Goal: Task Accomplishment & Management: Complete application form

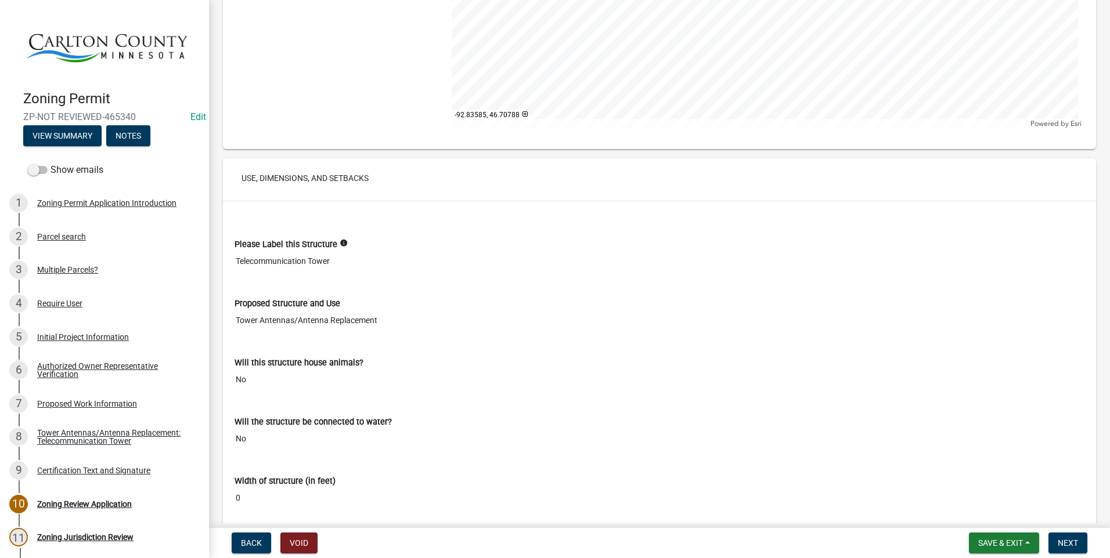
scroll to position [3831, 0]
click at [885, 537] on button "Next" at bounding box center [1067, 543] width 39 height 21
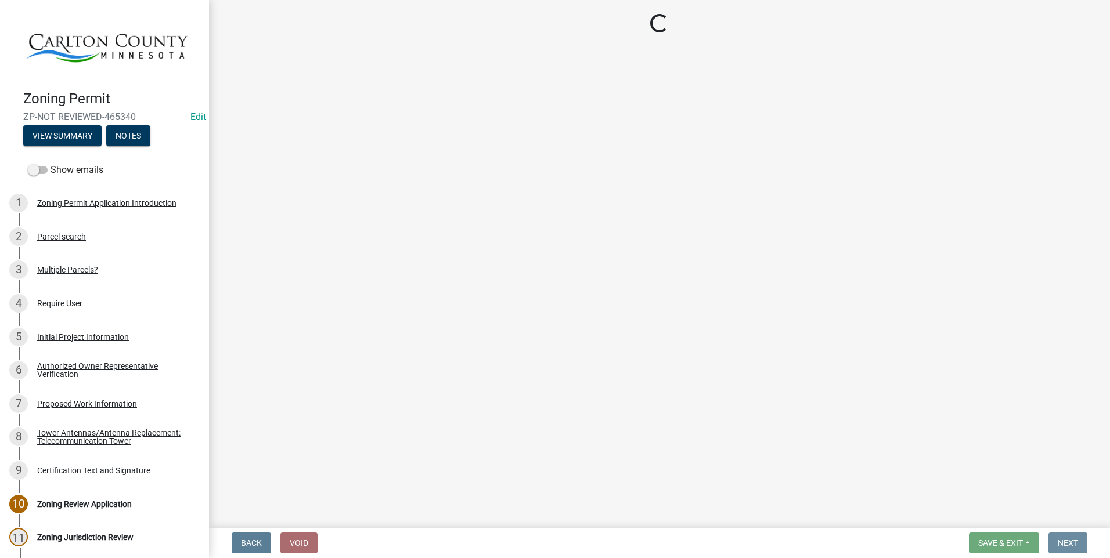
scroll to position [0, 0]
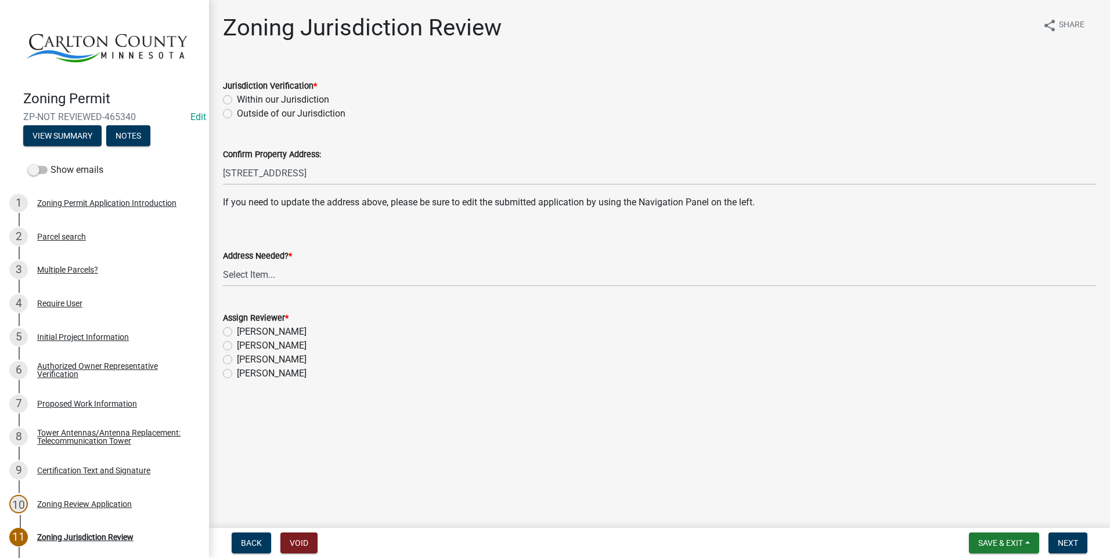
click at [237, 99] on label "Within our Jurisdiction" at bounding box center [283, 100] width 92 height 14
click at [237, 99] on input "Within our Jurisdiction" at bounding box center [241, 97] width 8 height 8
radio input "true"
click at [281, 269] on select "Select Item... Yes No" at bounding box center [659, 275] width 873 height 24
click at [223, 263] on select "Select Item... Yes No" at bounding box center [659, 275] width 873 height 24
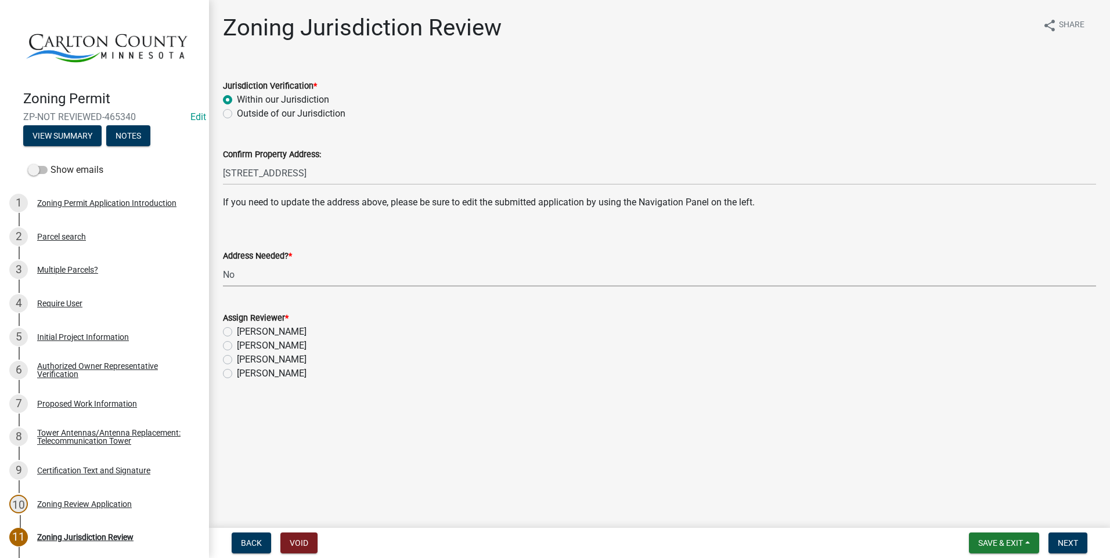
select select "aade736b-b8ba-42e5-ae4c-e00a265c1909"
click at [237, 346] on label "Jason Walsh" at bounding box center [272, 346] width 70 height 14
click at [237, 346] on input "Jason Walsh" at bounding box center [241, 343] width 8 height 8
radio input "true"
click at [885, 536] on button "Next" at bounding box center [1067, 543] width 39 height 21
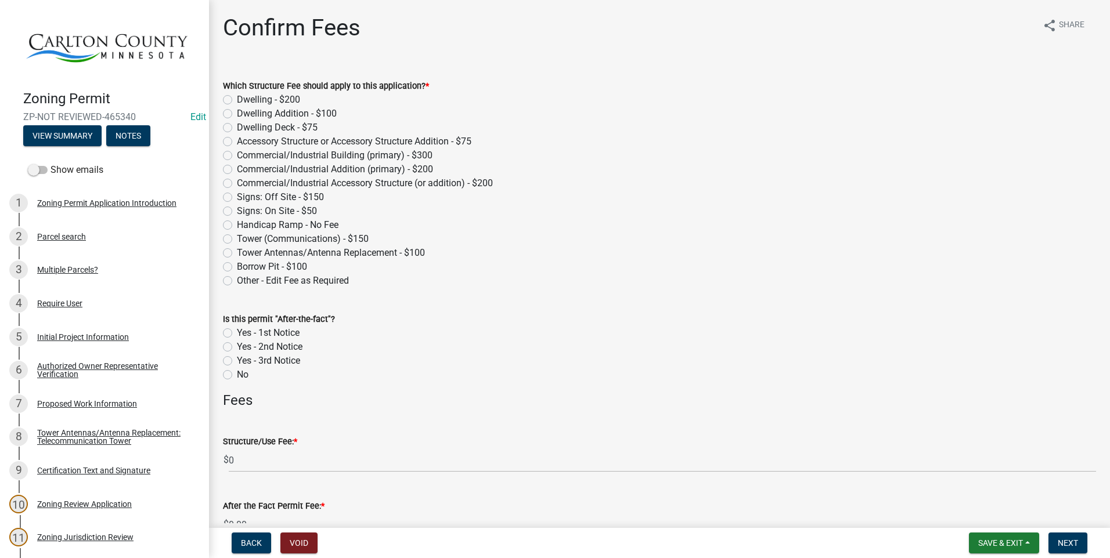
click at [237, 251] on label "Tower Antennas/Antenna Replacement - $100" at bounding box center [331, 253] width 188 height 14
click at [237, 251] on input "Tower Antennas/Antenna Replacement - $100" at bounding box center [241, 250] width 8 height 8
radio input "true"
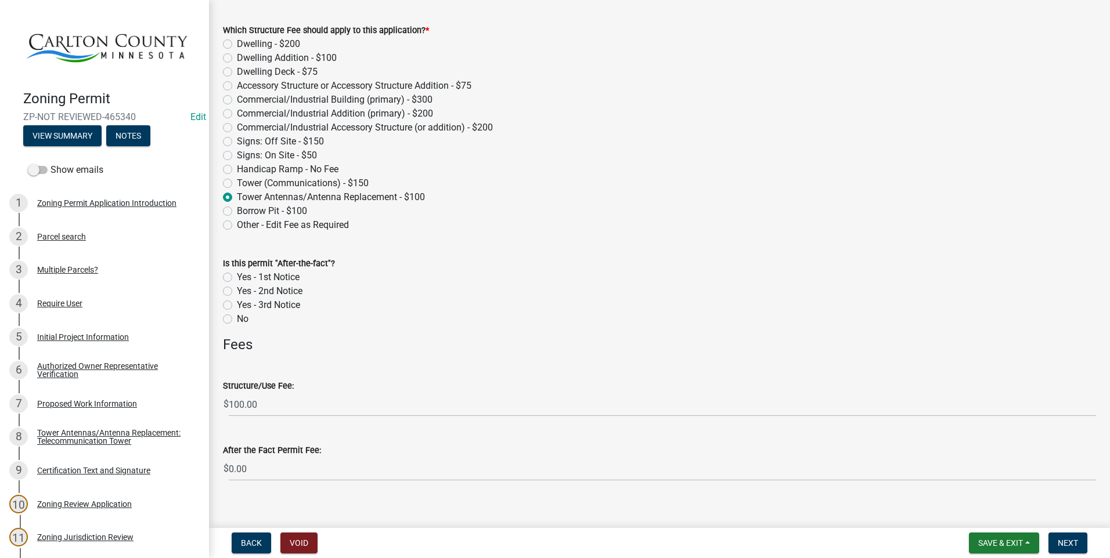
scroll to position [69, 0]
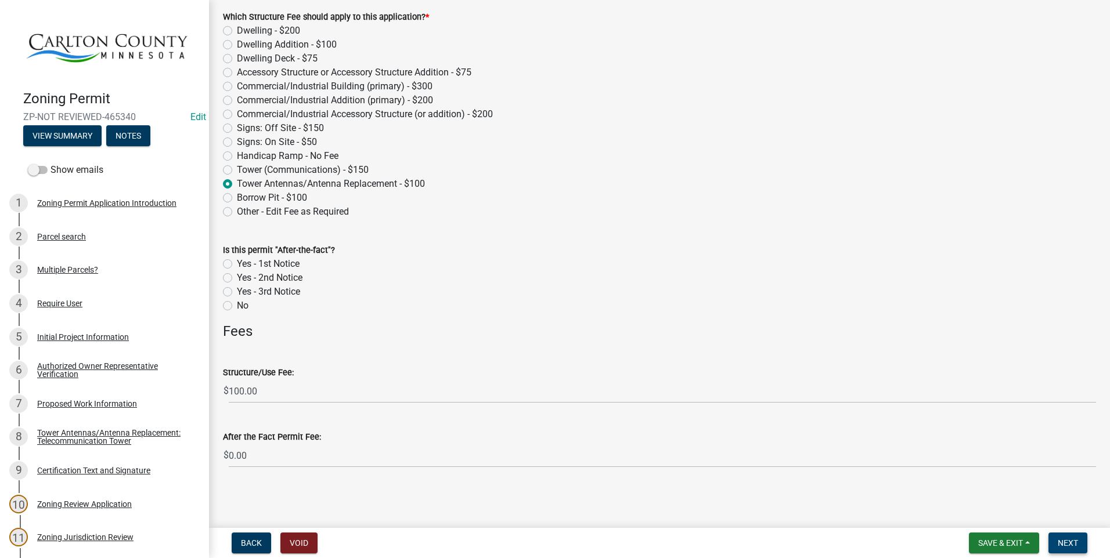
click at [885, 539] on span "Next" at bounding box center [1068, 543] width 20 height 9
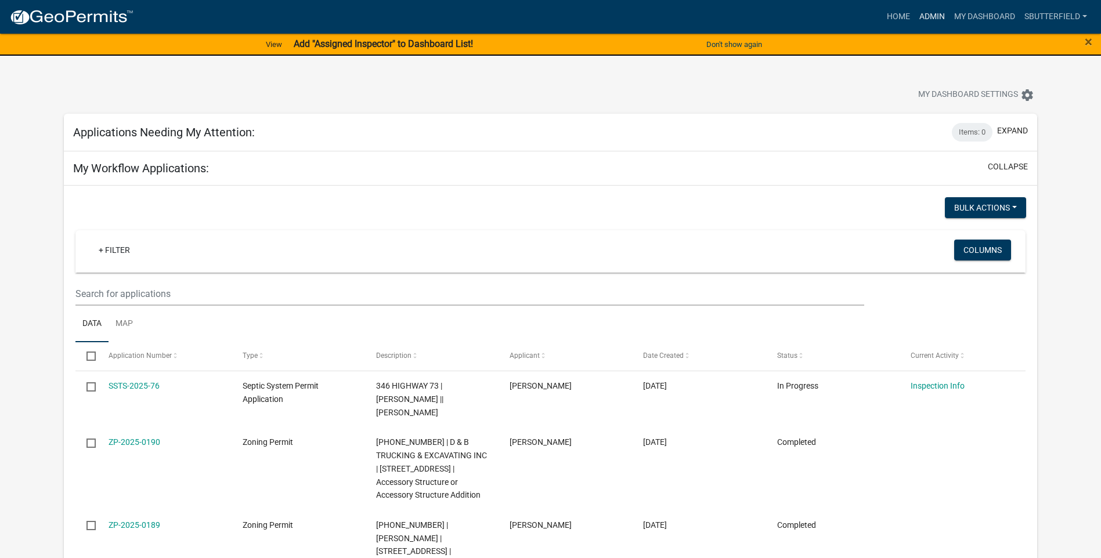
click at [933, 17] on link "Admin" at bounding box center [932, 17] width 35 height 22
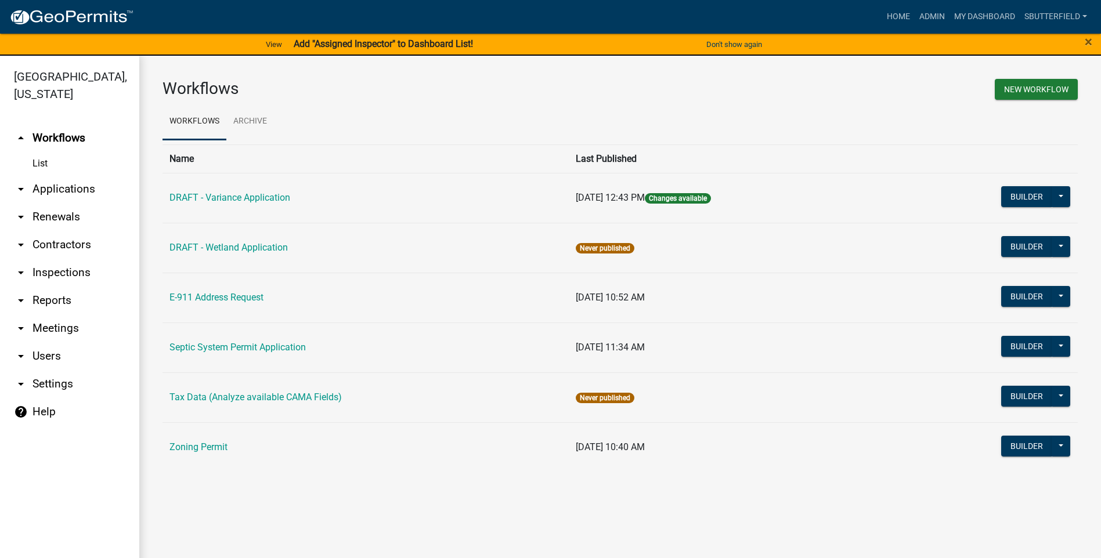
click at [19, 191] on icon "arrow_drop_down" at bounding box center [21, 189] width 14 height 14
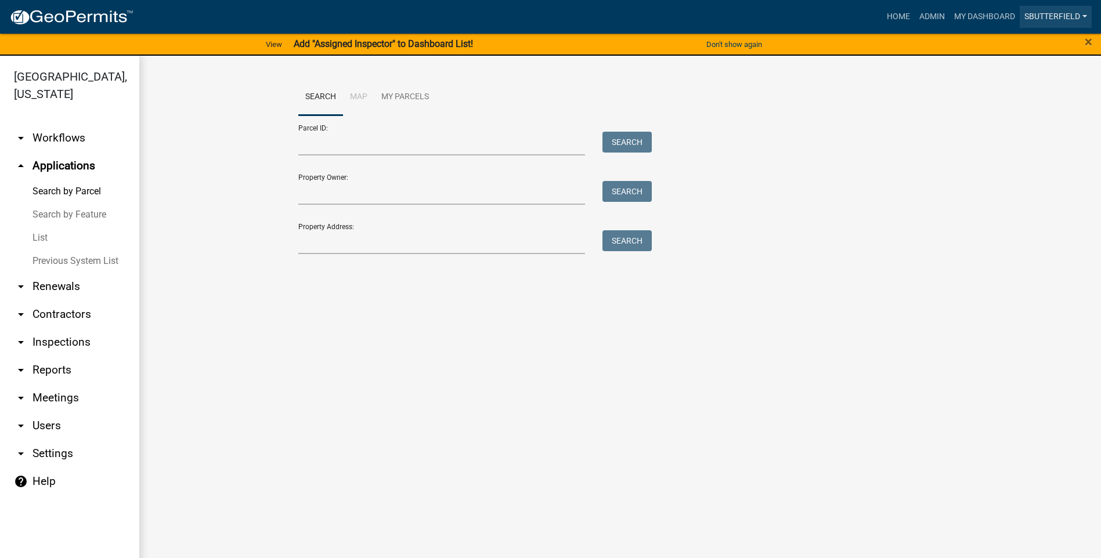
click at [1072, 14] on link "Sbutterfield" at bounding box center [1056, 17] width 72 height 22
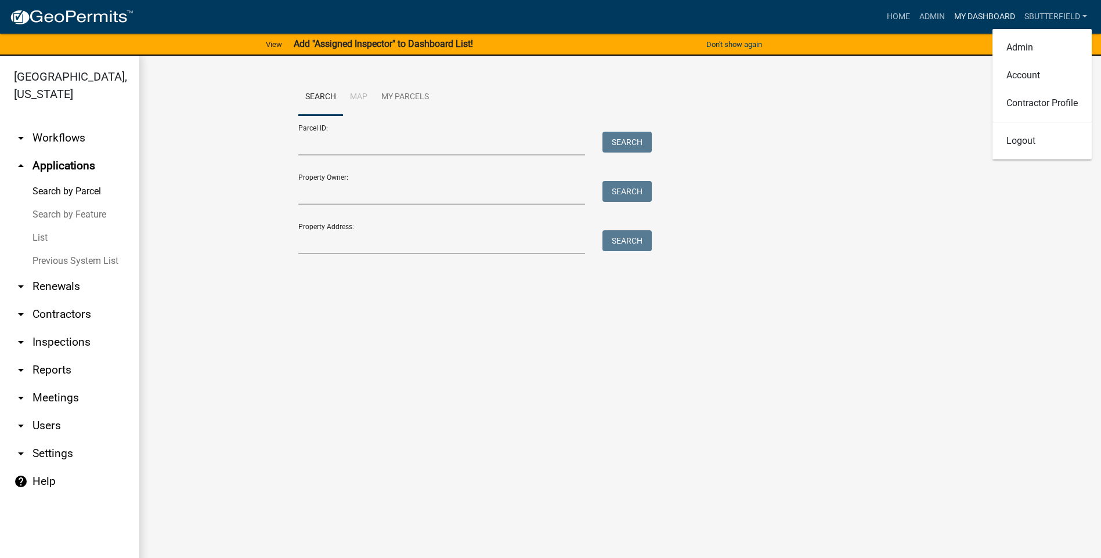
click at [987, 13] on link "My Dashboard" at bounding box center [985, 17] width 70 height 22
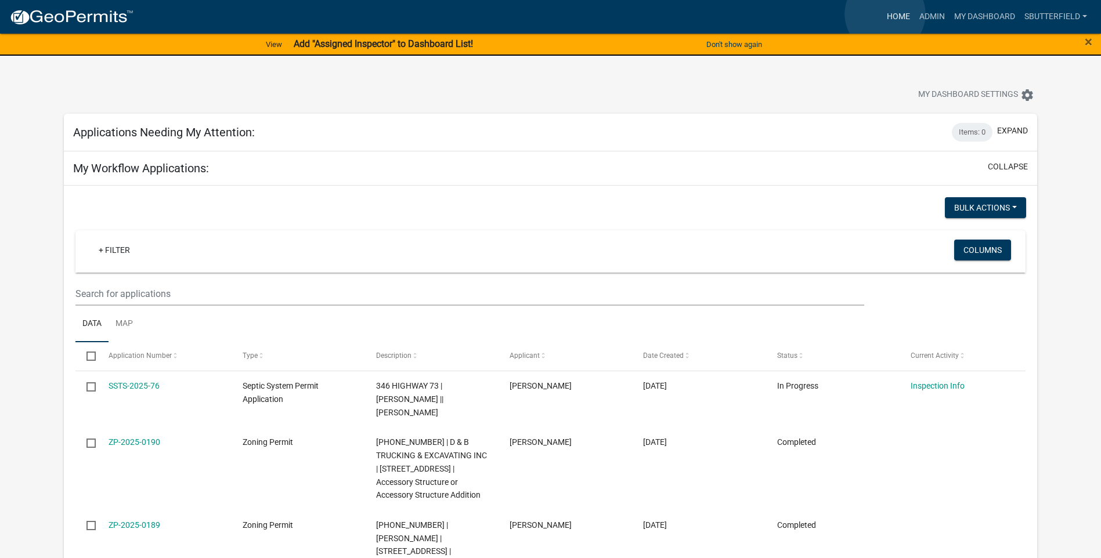
click at [885, 14] on link "Home" at bounding box center [898, 17] width 33 height 22
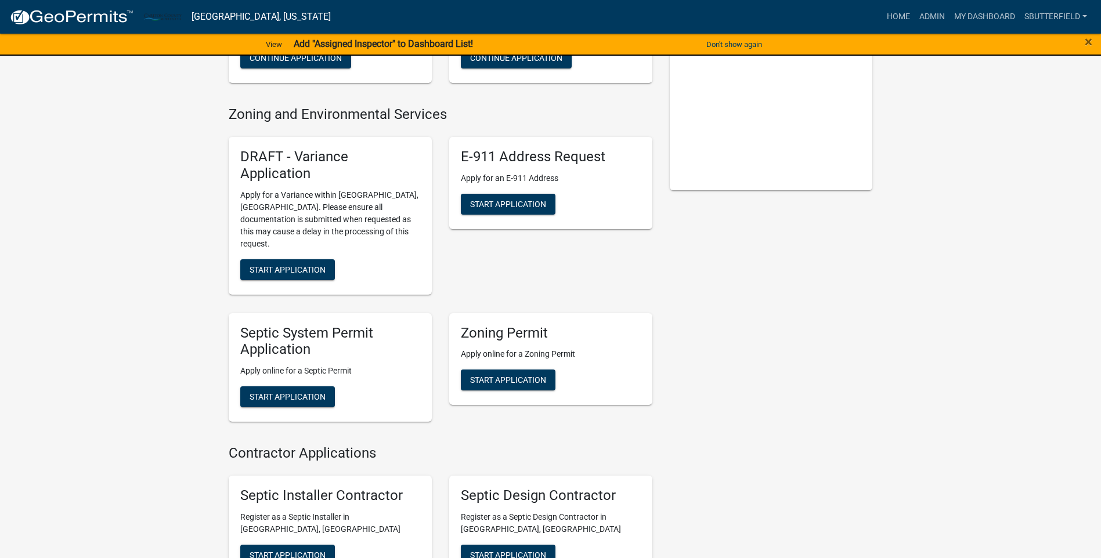
scroll to position [208, 0]
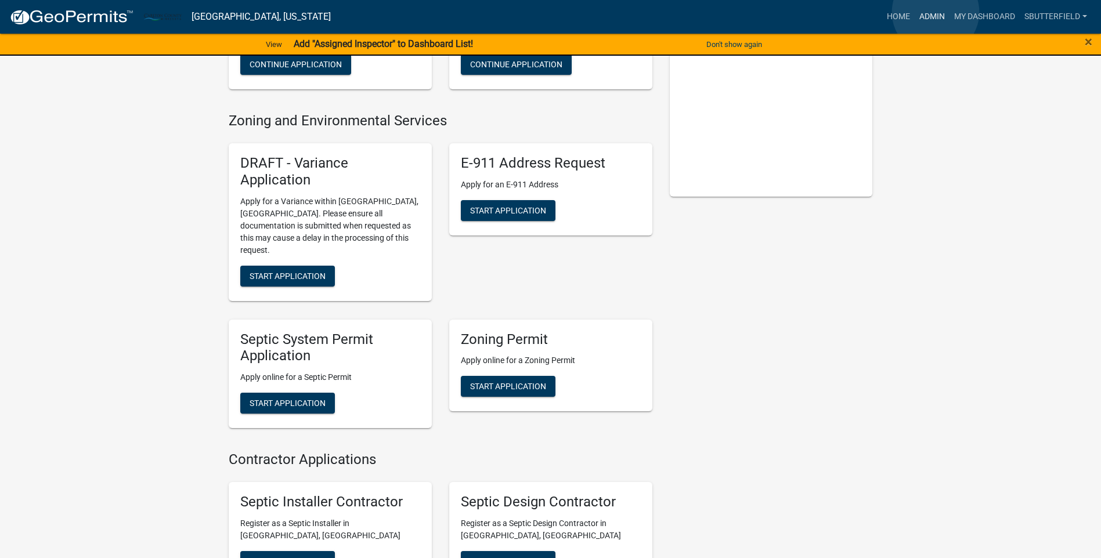
click at [936, 12] on link "Admin" at bounding box center [932, 17] width 35 height 22
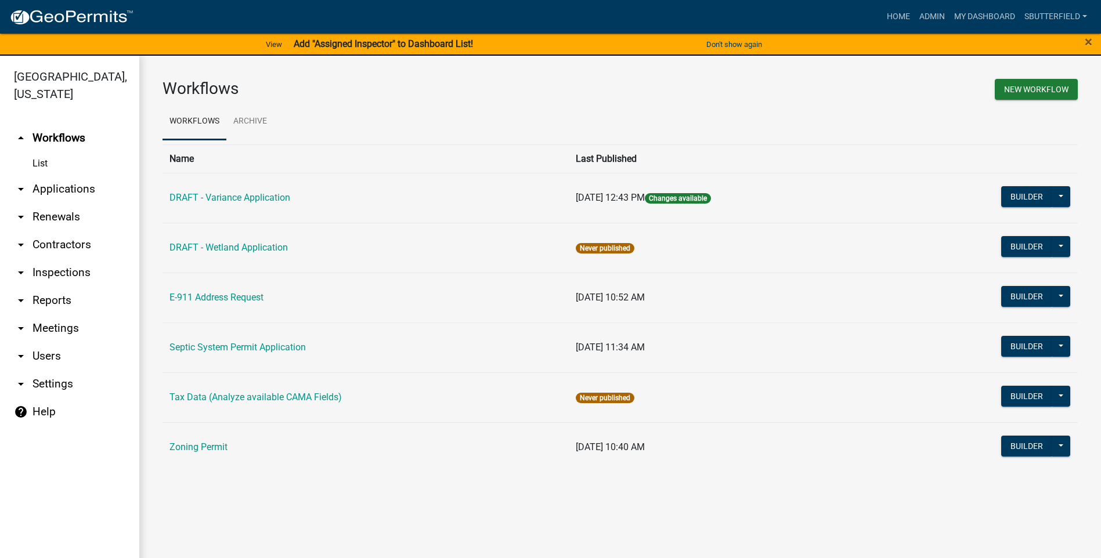
click at [20, 188] on icon "arrow_drop_down" at bounding box center [21, 189] width 14 height 14
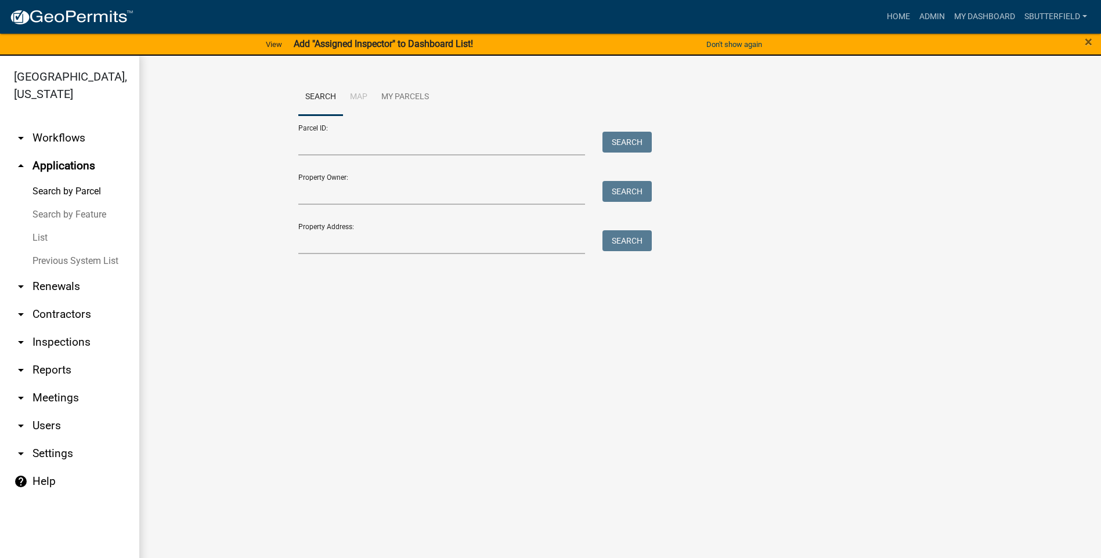
click at [46, 235] on link "List" at bounding box center [69, 237] width 139 height 23
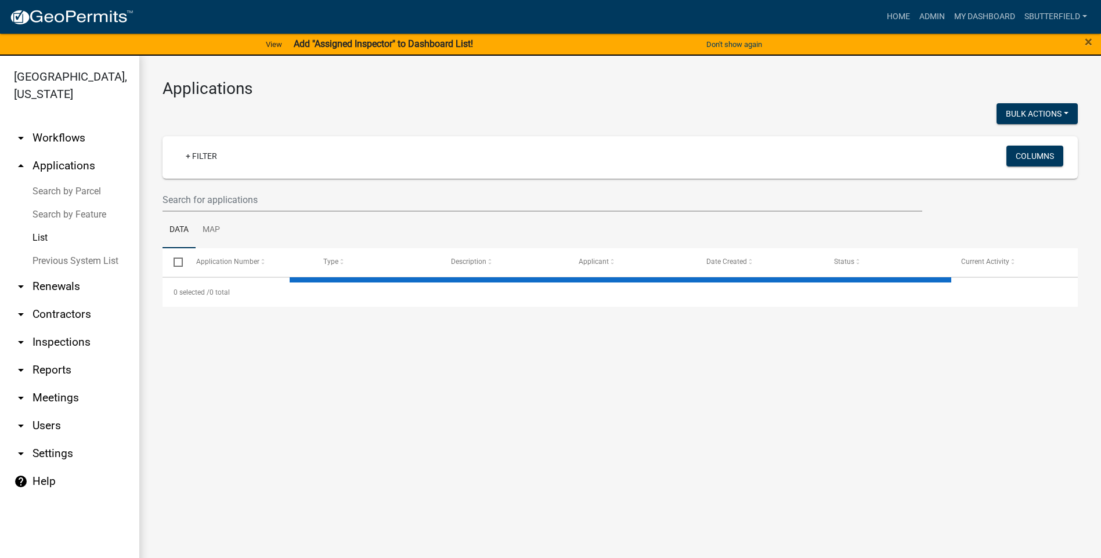
select select "1: 25"
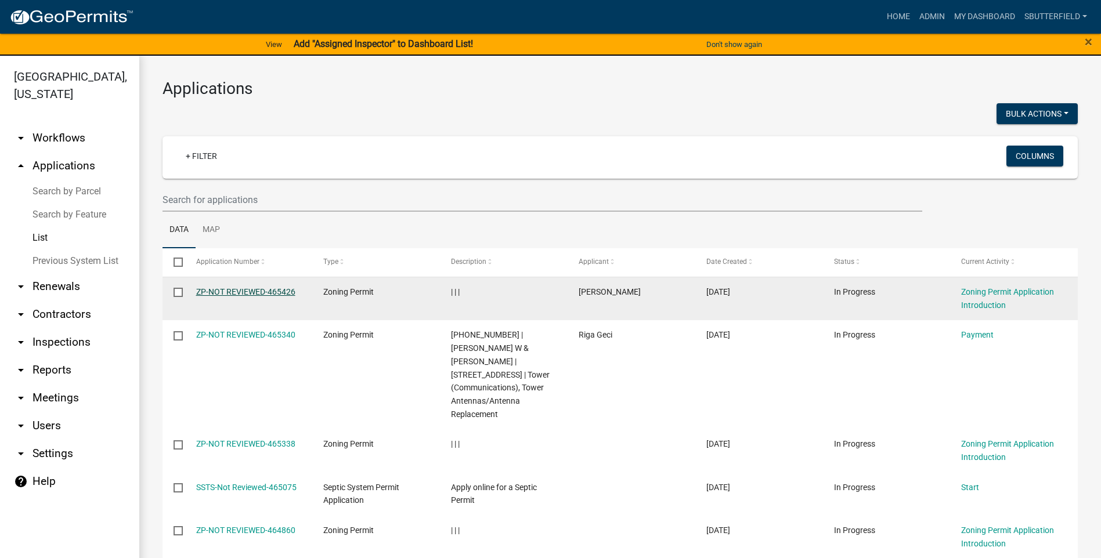
click at [248, 289] on link "ZP-NOT REVIEWED-465426" at bounding box center [245, 291] width 99 height 9
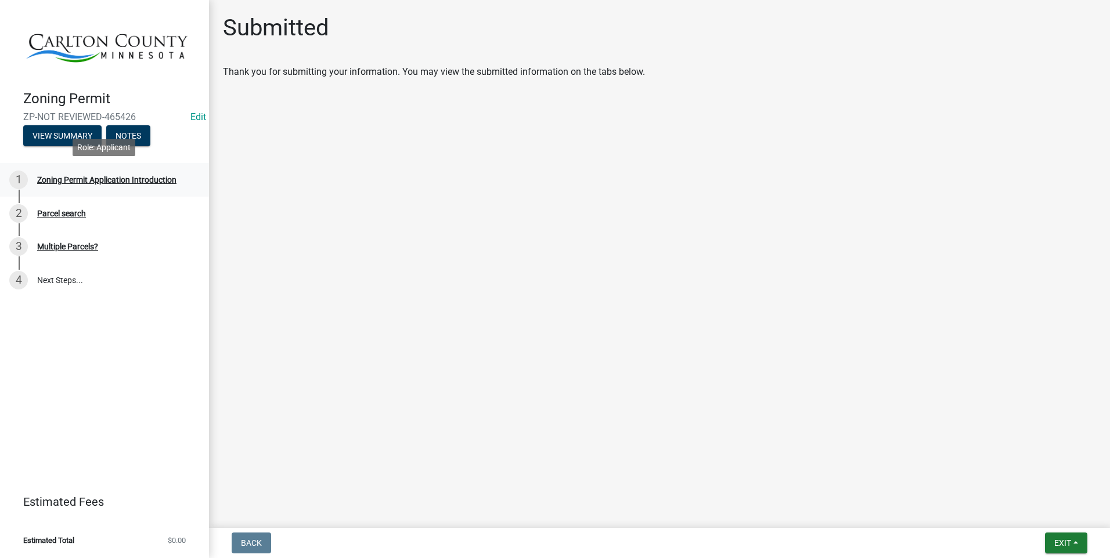
click at [141, 178] on div "Zoning Permit Application Introduction" at bounding box center [106, 180] width 139 height 8
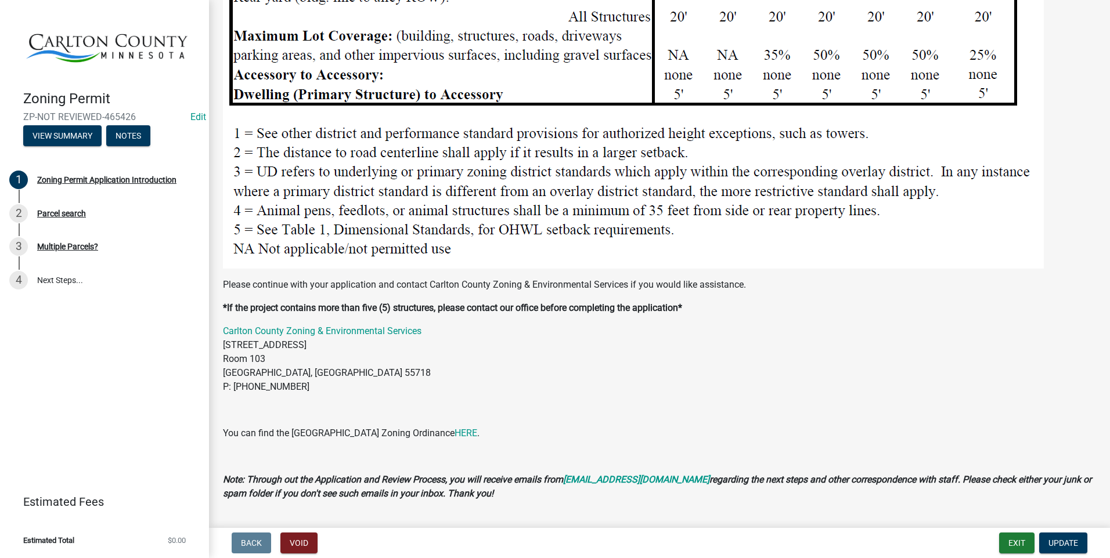
scroll to position [1426, 0]
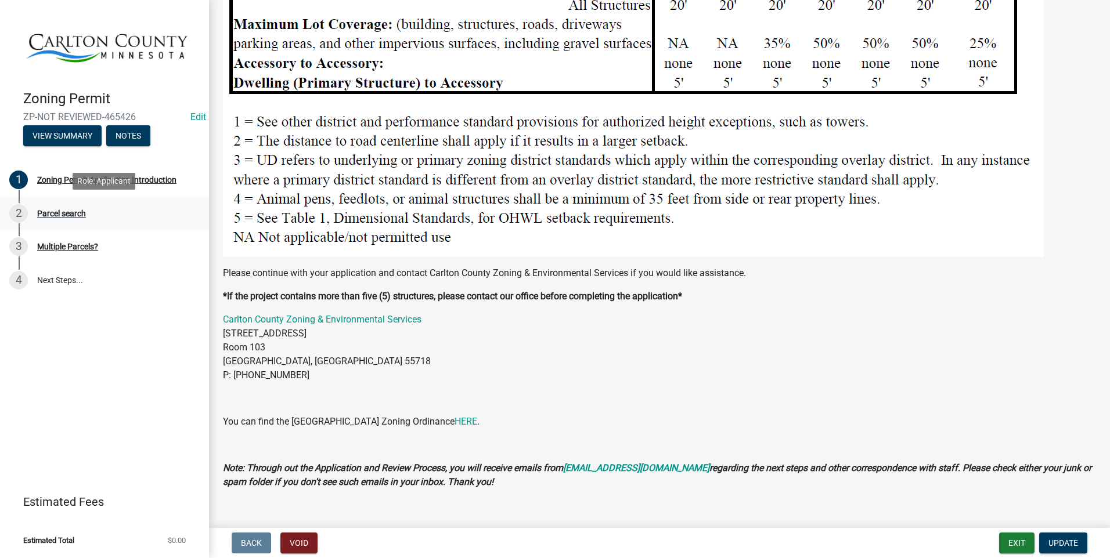
click at [72, 210] on div "Parcel search" at bounding box center [61, 214] width 49 height 8
click at [69, 214] on div "Parcel search" at bounding box center [61, 214] width 49 height 8
drag, startPoint x: 1065, startPoint y: 537, endPoint x: 1061, endPoint y: 533, distance: 6.2
click at [1062, 535] on button "Update" at bounding box center [1063, 543] width 48 height 21
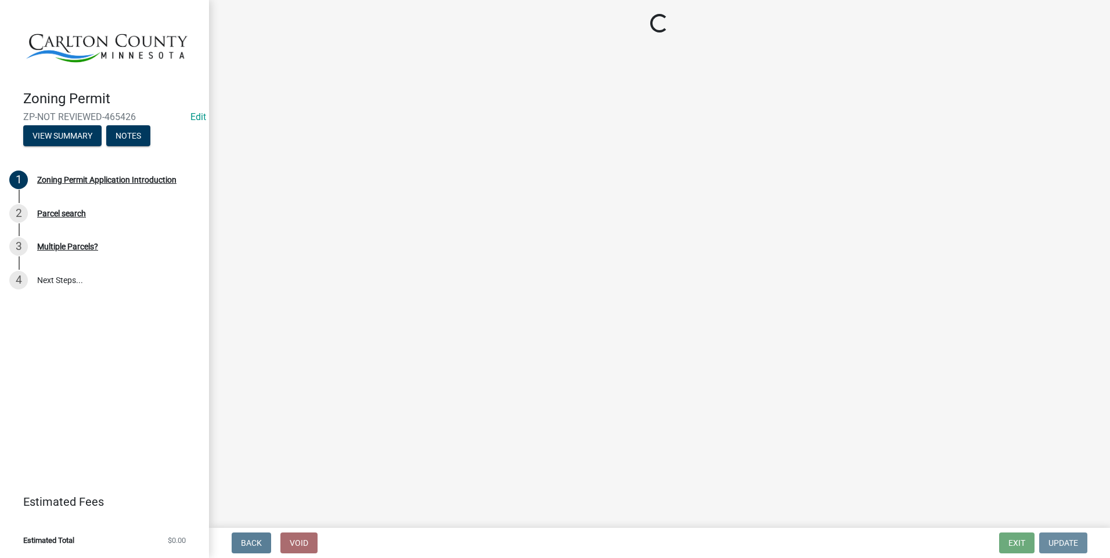
scroll to position [0, 0]
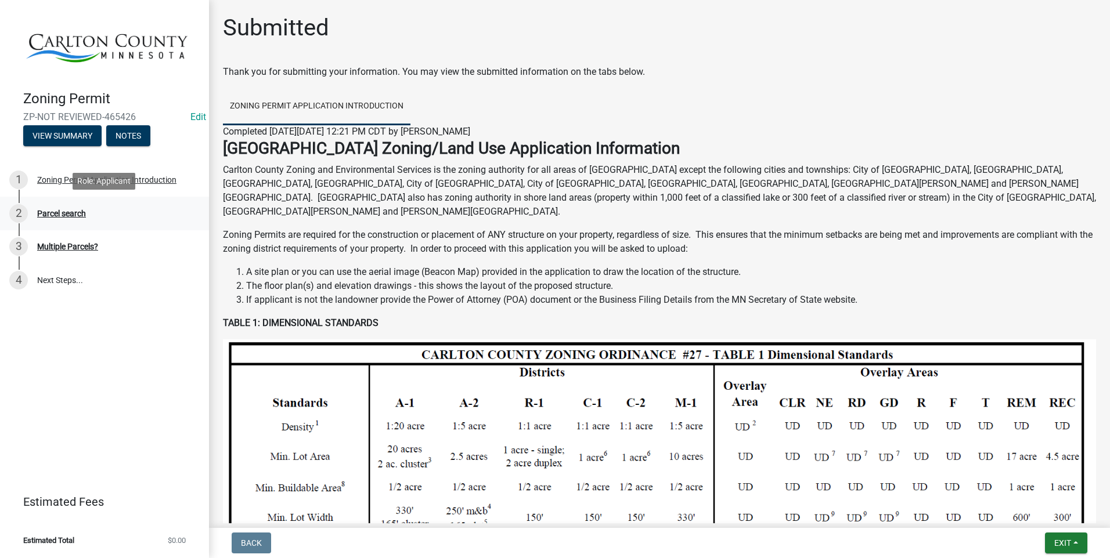
click at [78, 211] on div "Parcel search" at bounding box center [61, 214] width 49 height 8
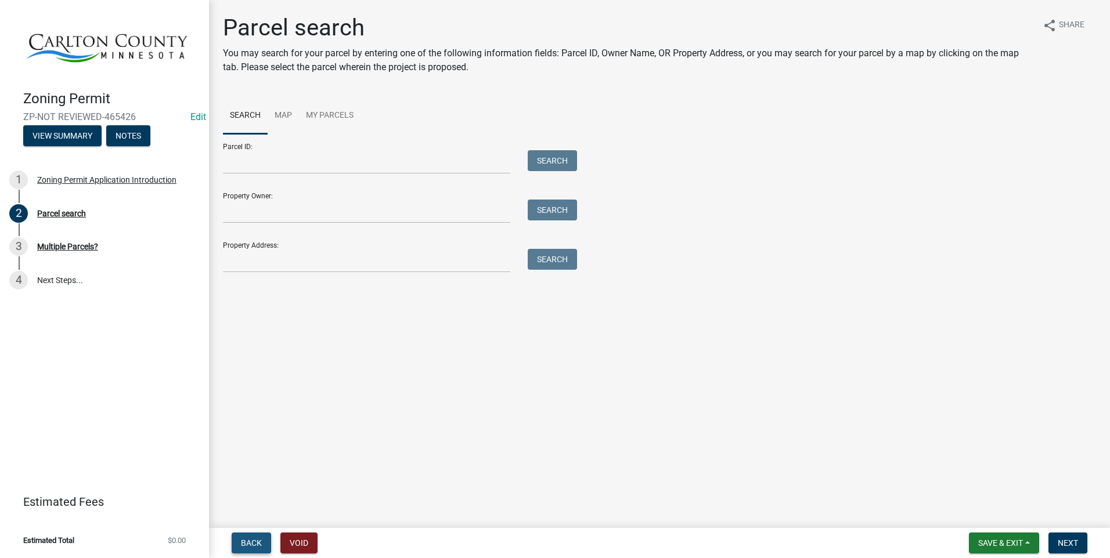
click at [257, 543] on span "Back" at bounding box center [251, 543] width 21 height 9
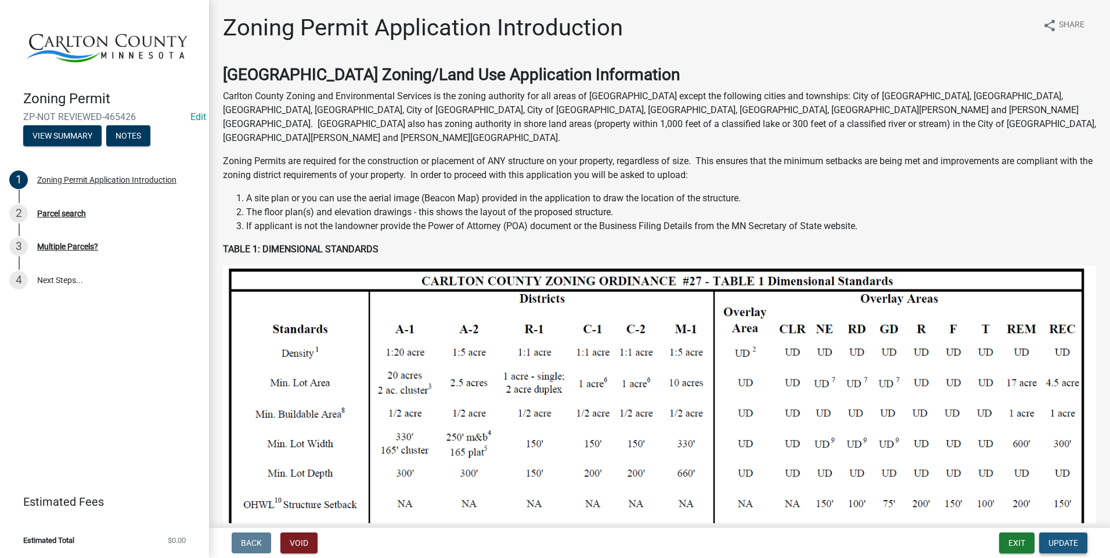
click at [1074, 547] on span "Update" at bounding box center [1063, 543] width 30 height 9
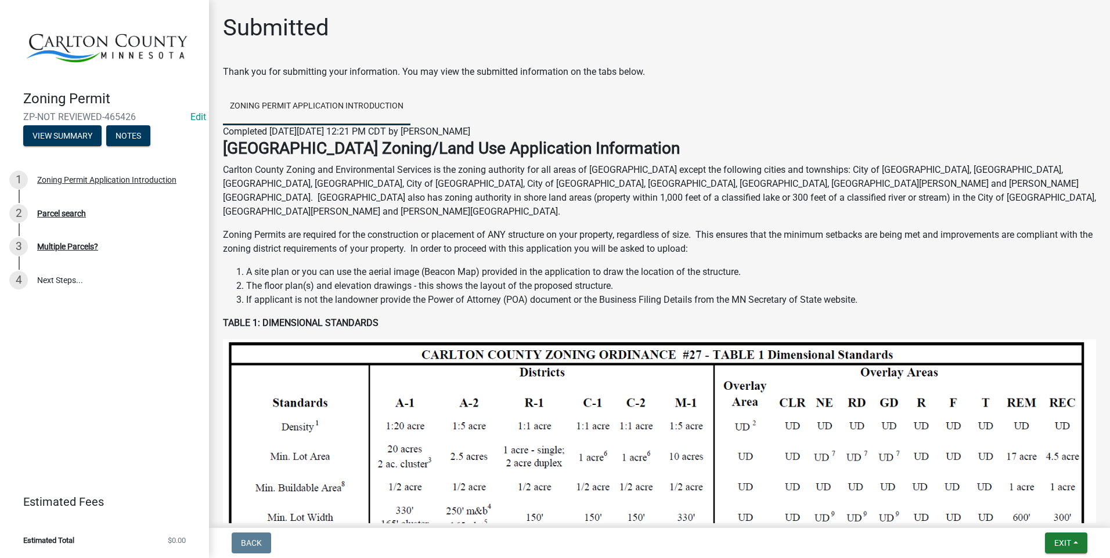
click at [231, 542] on form "Back" at bounding box center [251, 543] width 49 height 21
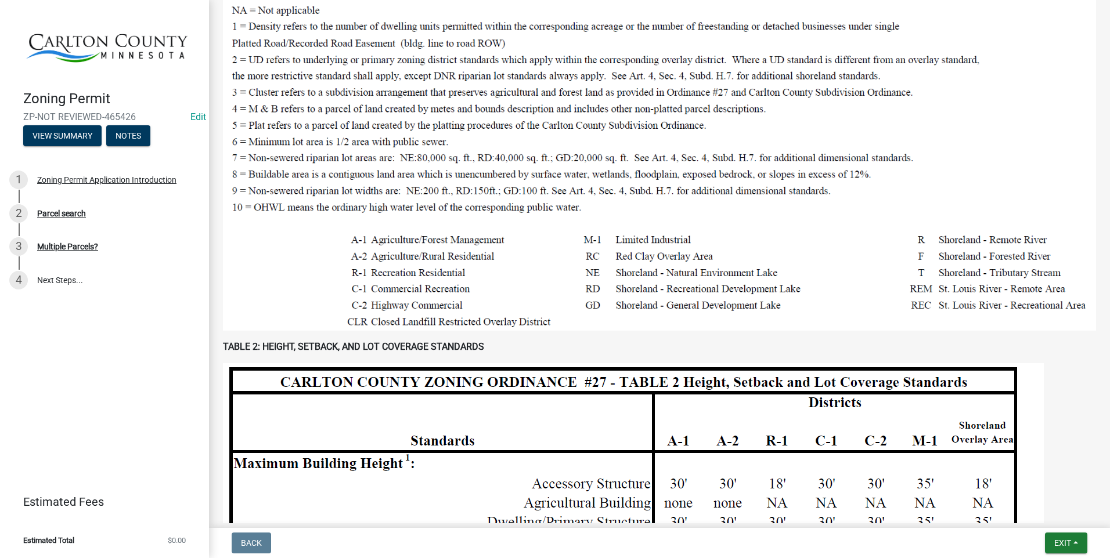
scroll to position [987, 0]
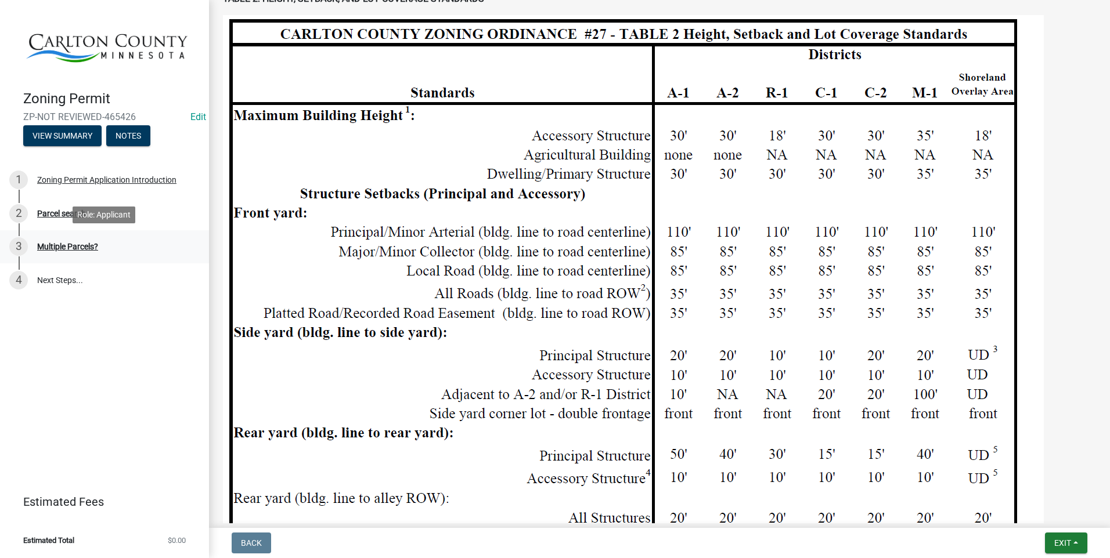
click at [63, 246] on div "Multiple Parcels?" at bounding box center [67, 247] width 61 height 8
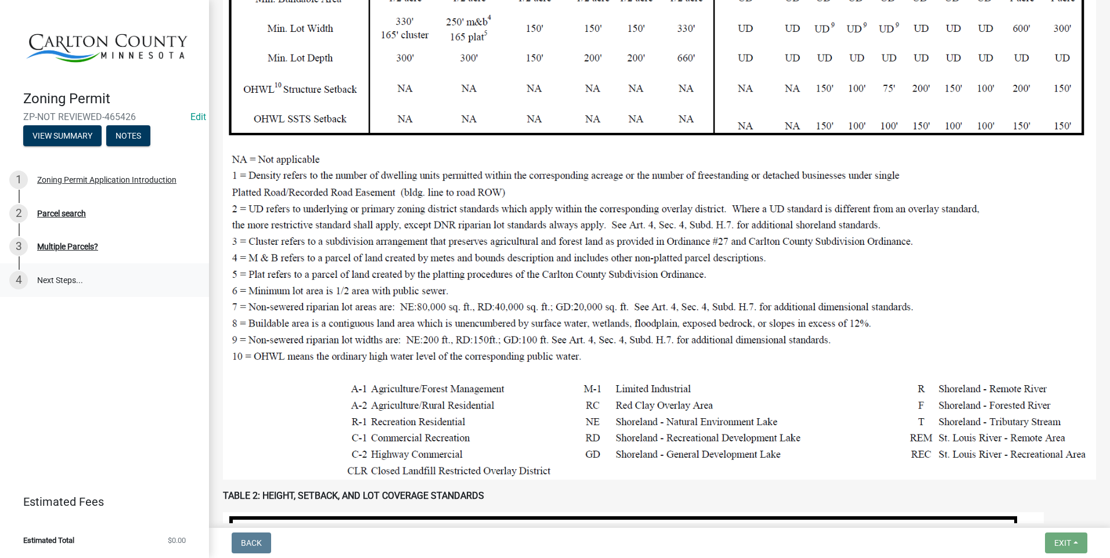
scroll to position [522, 0]
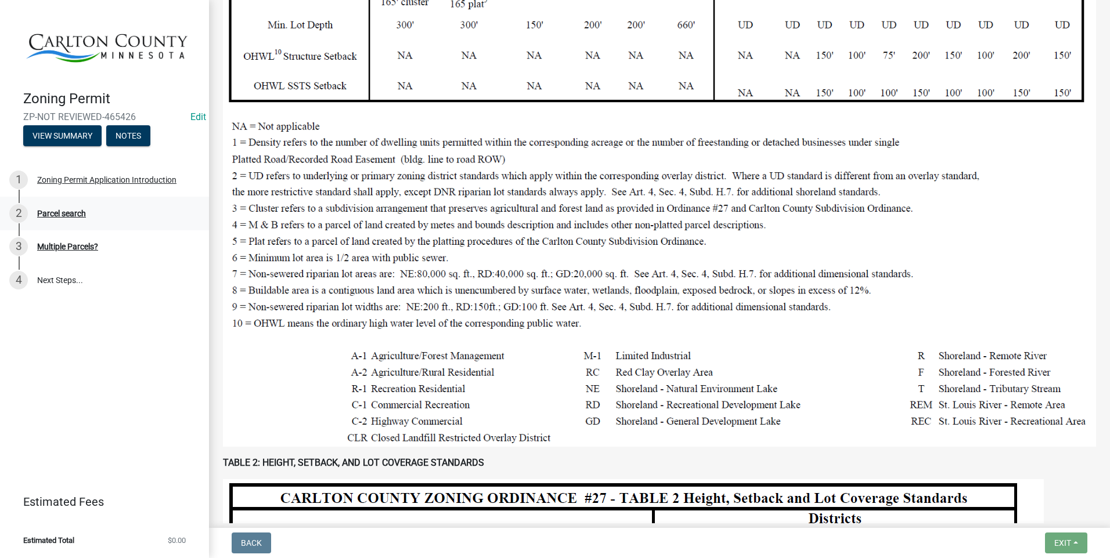
click at [75, 212] on div "Parcel search" at bounding box center [61, 214] width 49 height 8
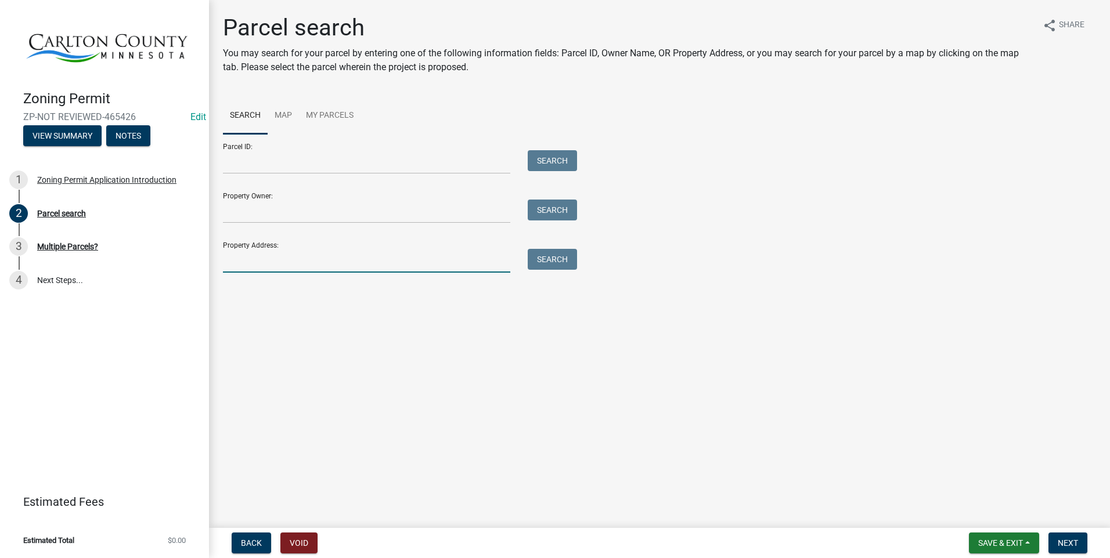
click at [291, 255] on input "Property Address:" at bounding box center [366, 261] width 287 height 24
type input "2468"
click at [559, 254] on button "Search" at bounding box center [552, 259] width 49 height 21
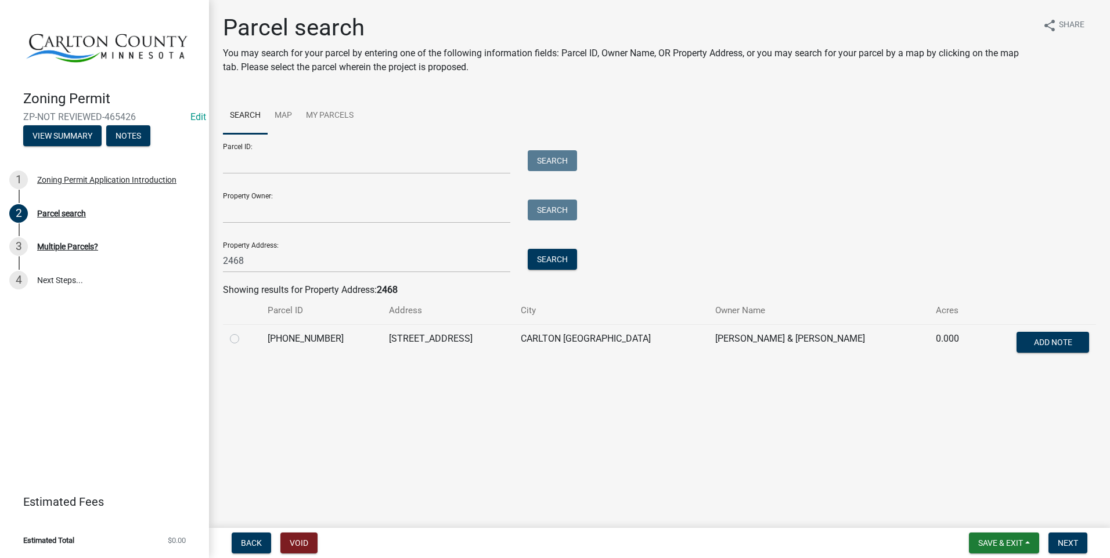
click at [227, 337] on td at bounding box center [242, 344] width 38 height 38
click at [244, 332] on label at bounding box center [244, 332] width 0 height 0
click at [244, 340] on input "radio" at bounding box center [248, 336] width 8 height 8
radio input "true"
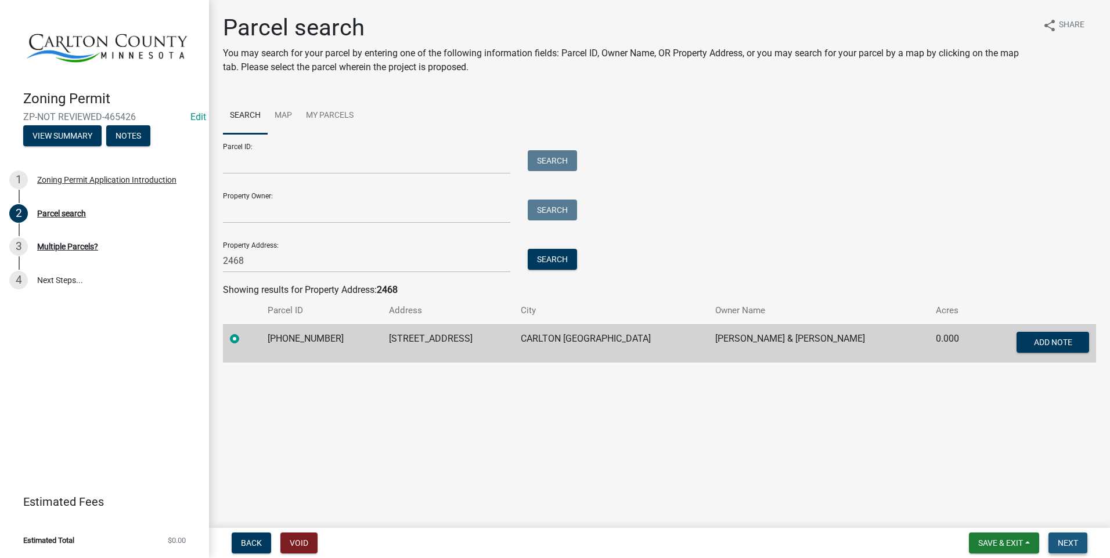
click at [1077, 541] on span "Next" at bounding box center [1068, 543] width 20 height 9
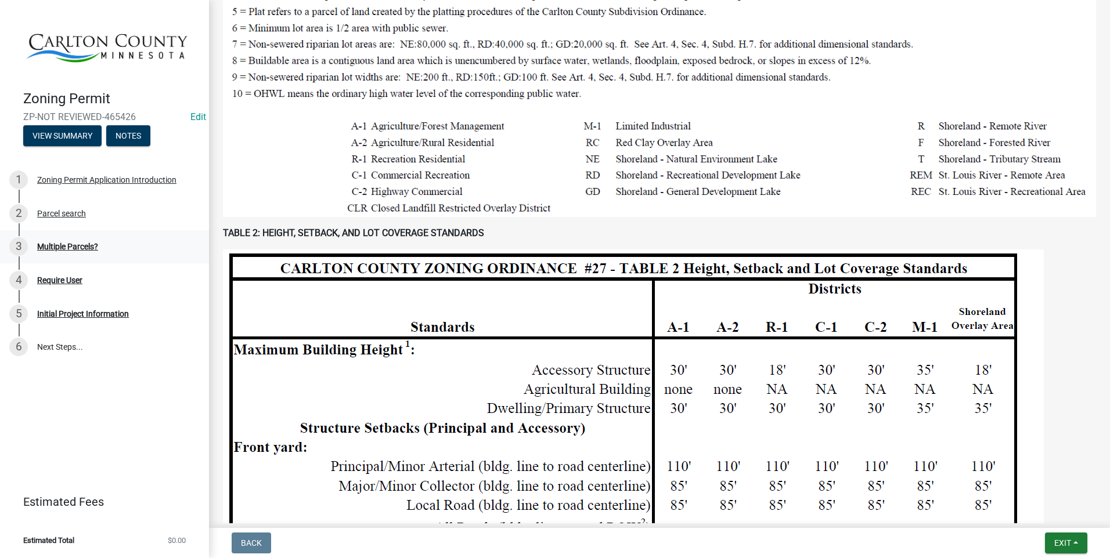
scroll to position [755, 0]
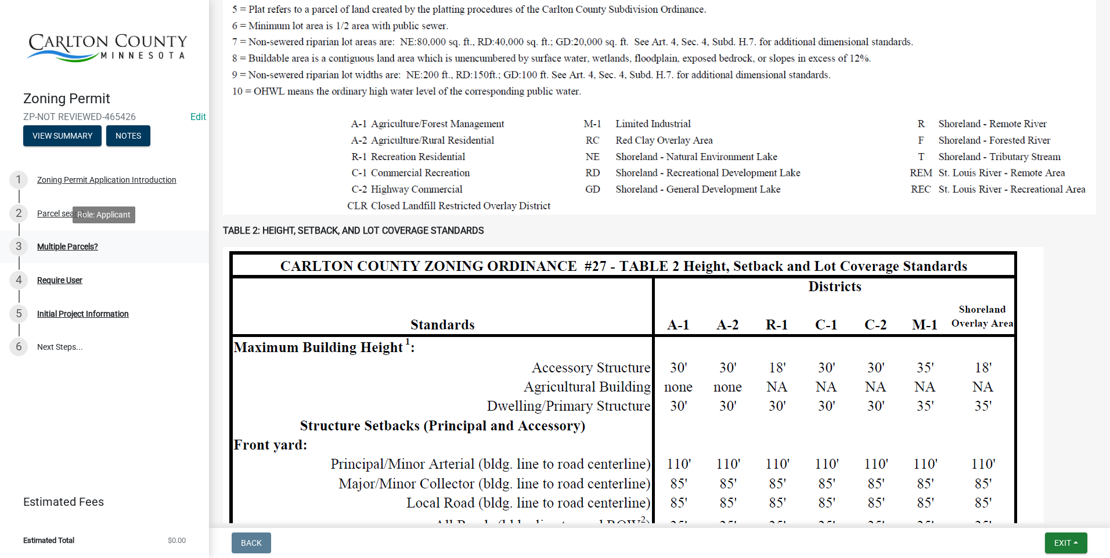
click at [68, 243] on div "Multiple Parcels?" at bounding box center [67, 247] width 61 height 8
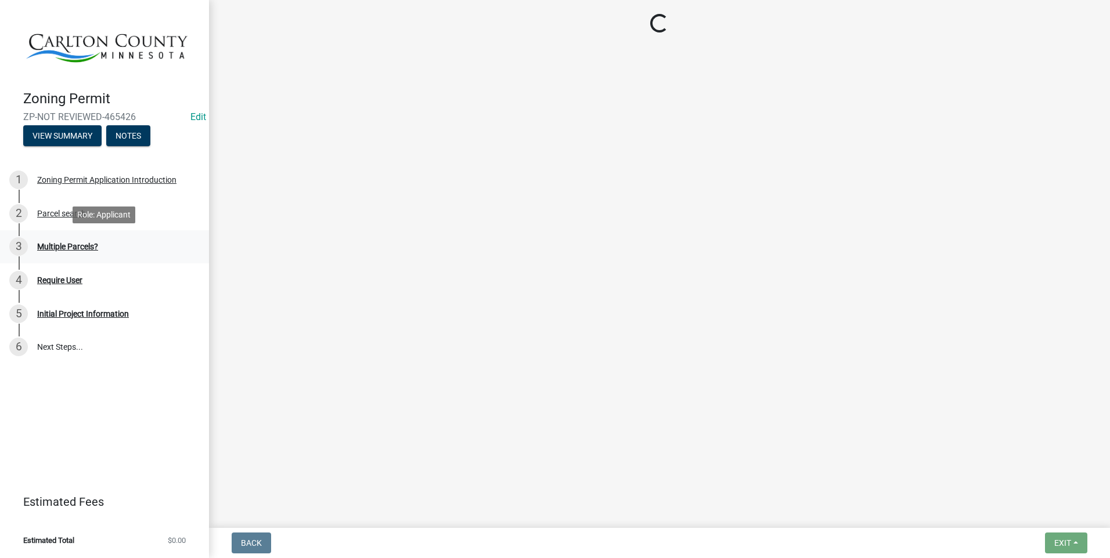
scroll to position [0, 0]
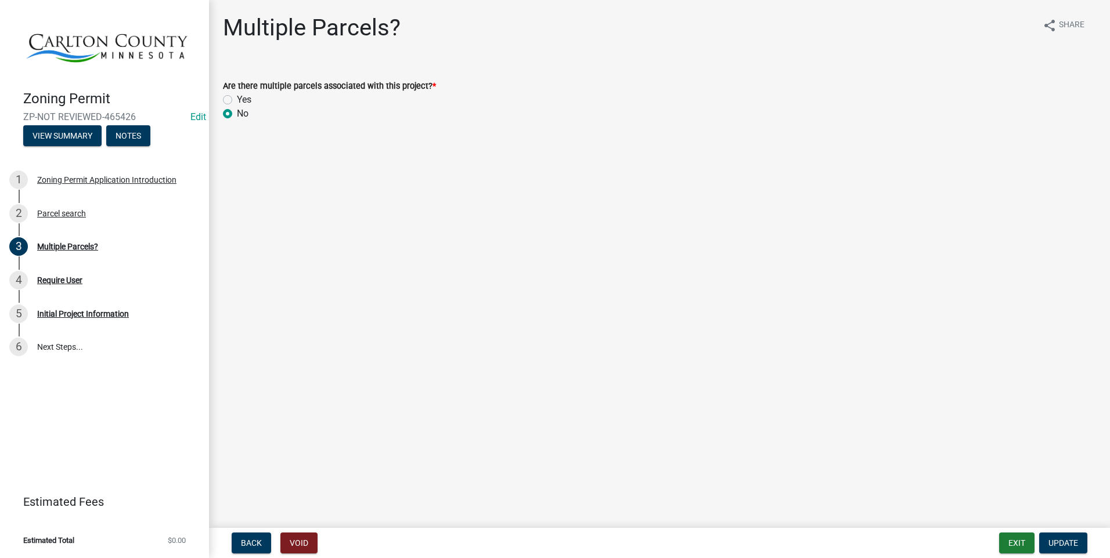
click at [1074, 532] on nav "Back Void Exit Update" at bounding box center [659, 543] width 901 height 30
click at [1067, 539] on span "Update" at bounding box center [1063, 543] width 30 height 9
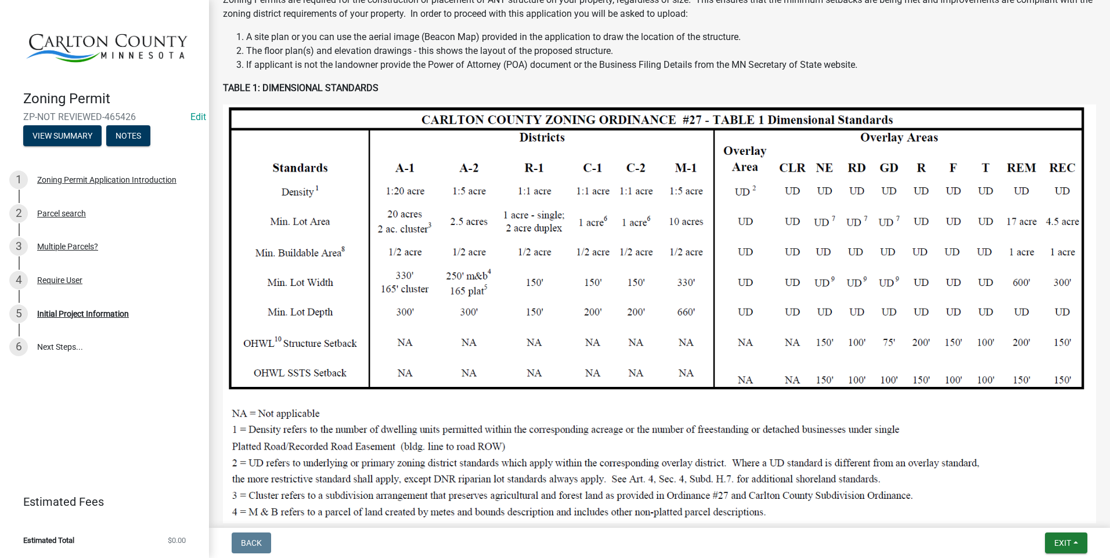
scroll to position [348, 0]
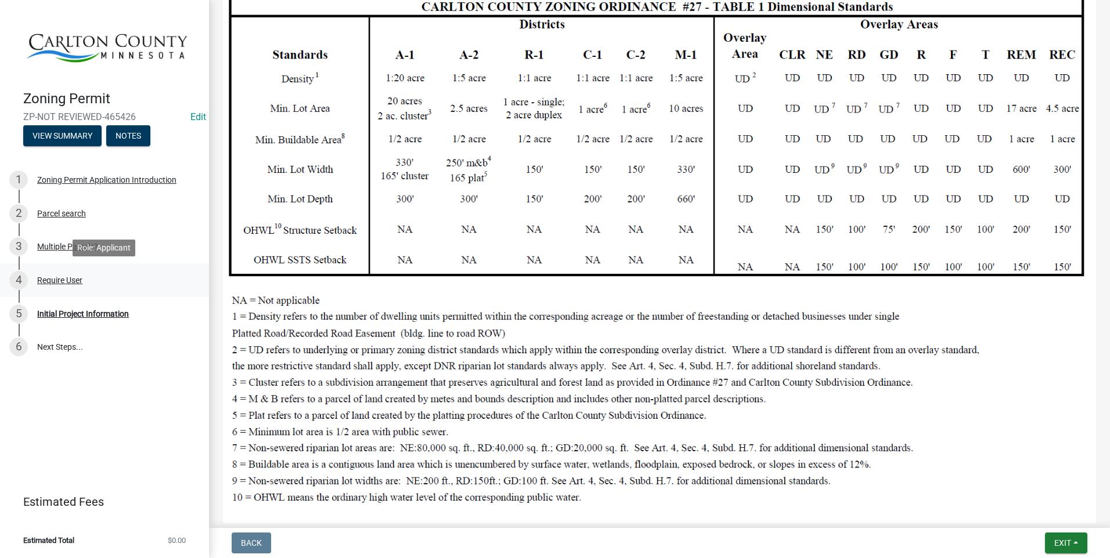
click at [75, 279] on div "Require User" at bounding box center [59, 280] width 45 height 8
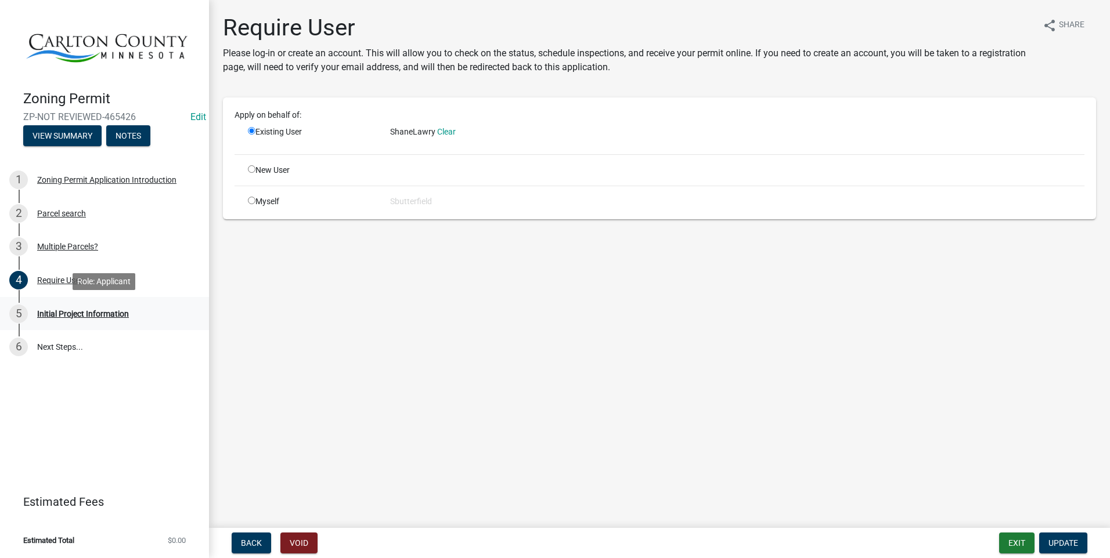
click at [109, 311] on div "Initial Project Information" at bounding box center [83, 314] width 92 height 8
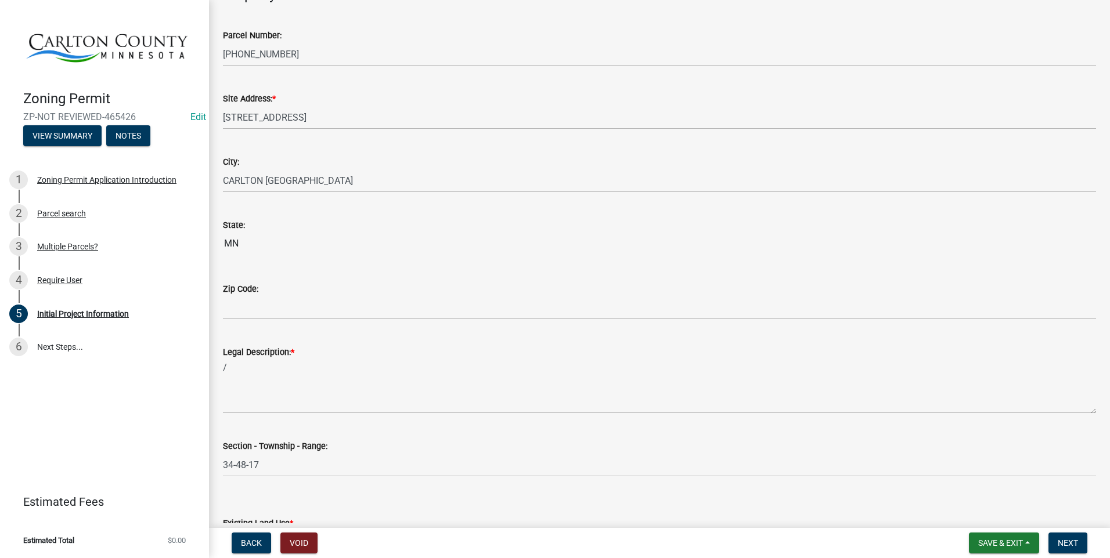
scroll to position [1111, 0]
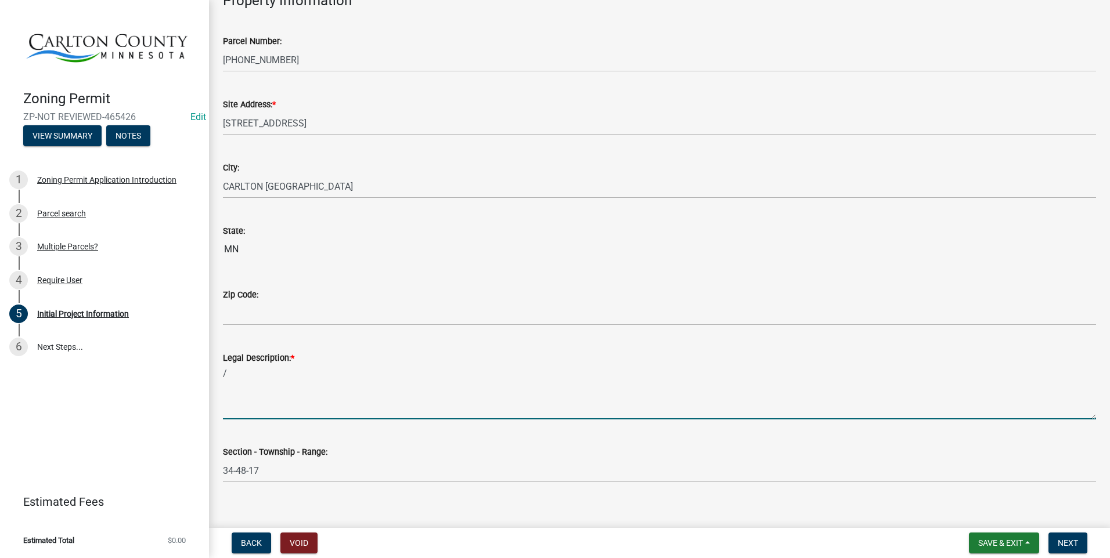
click at [282, 373] on textarea "/" at bounding box center [659, 392] width 873 height 55
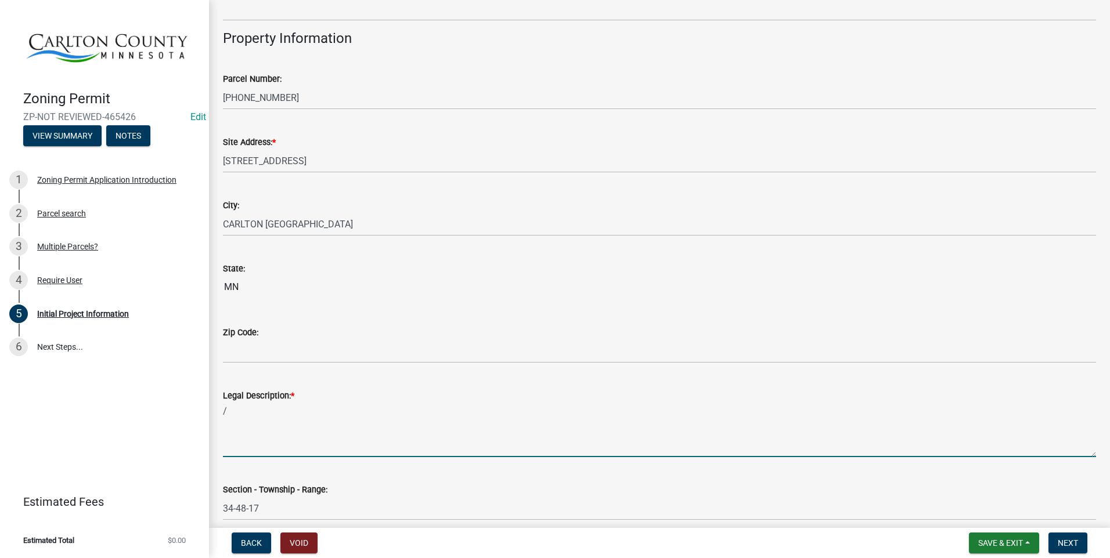
scroll to position [1052, 0]
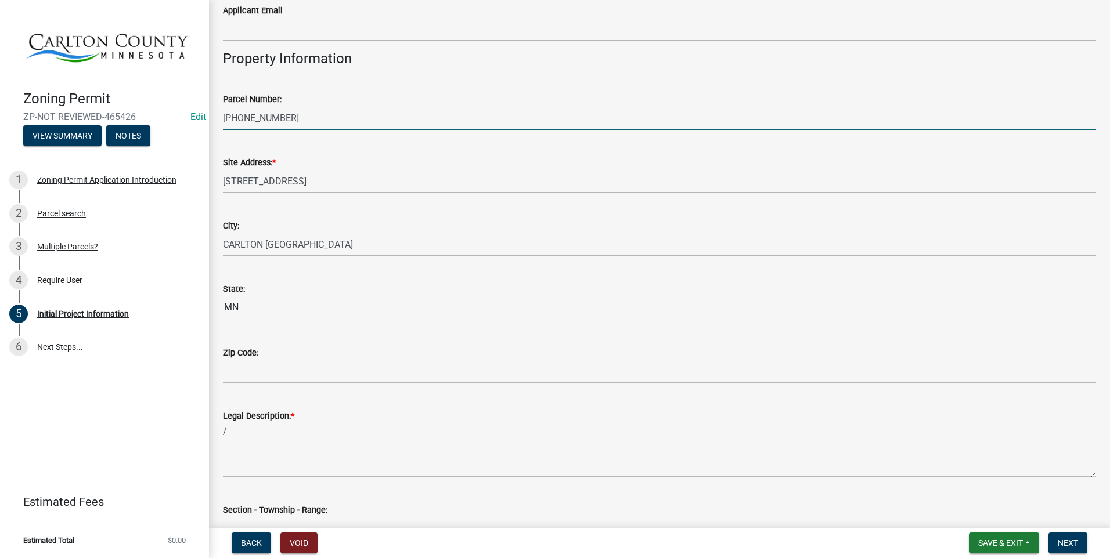
drag, startPoint x: 287, startPoint y: 116, endPoint x: 199, endPoint y: 131, distance: 90.0
click at [198, 131] on div "Zoning Permit ZP-NOT REVIEWED-465426 Edit View Summary Notes 1 Zoning Permit Ap…" at bounding box center [555, 279] width 1110 height 558
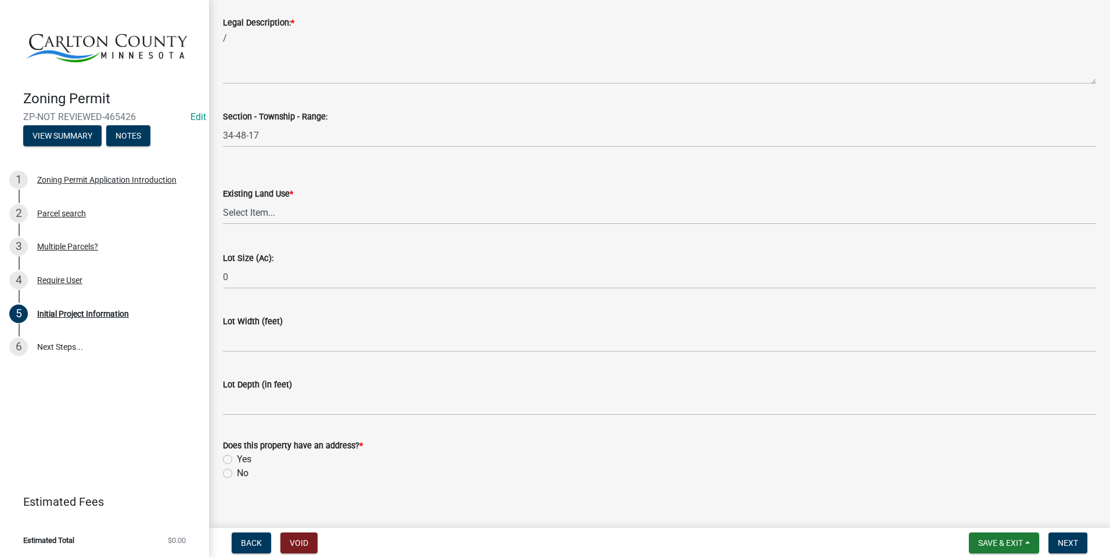
scroll to position [1459, 0]
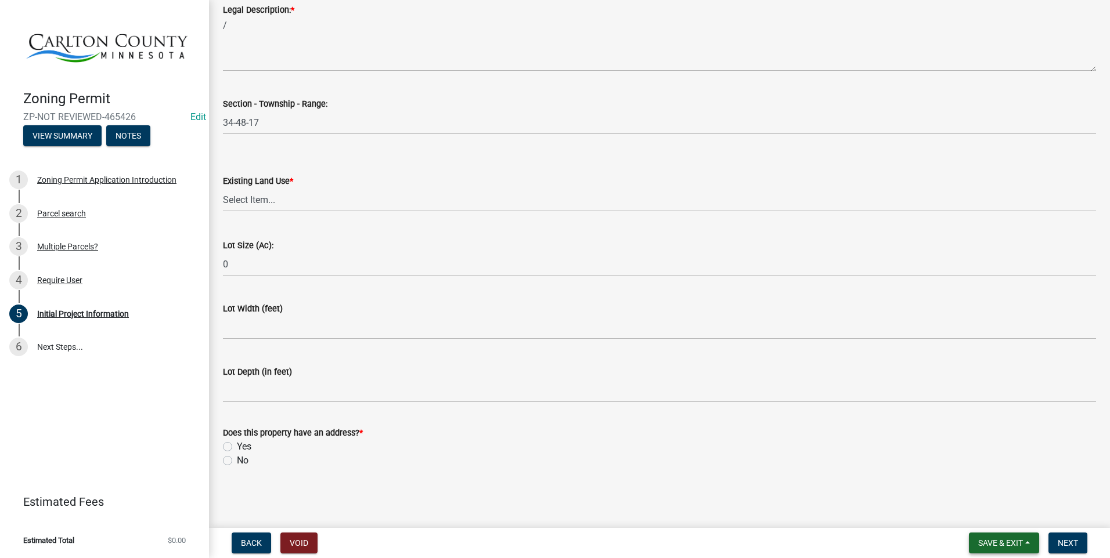
click at [1001, 539] on span "Save & Exit" at bounding box center [1000, 543] width 45 height 9
click at [994, 512] on button "Save & Exit" at bounding box center [992, 513] width 93 height 28
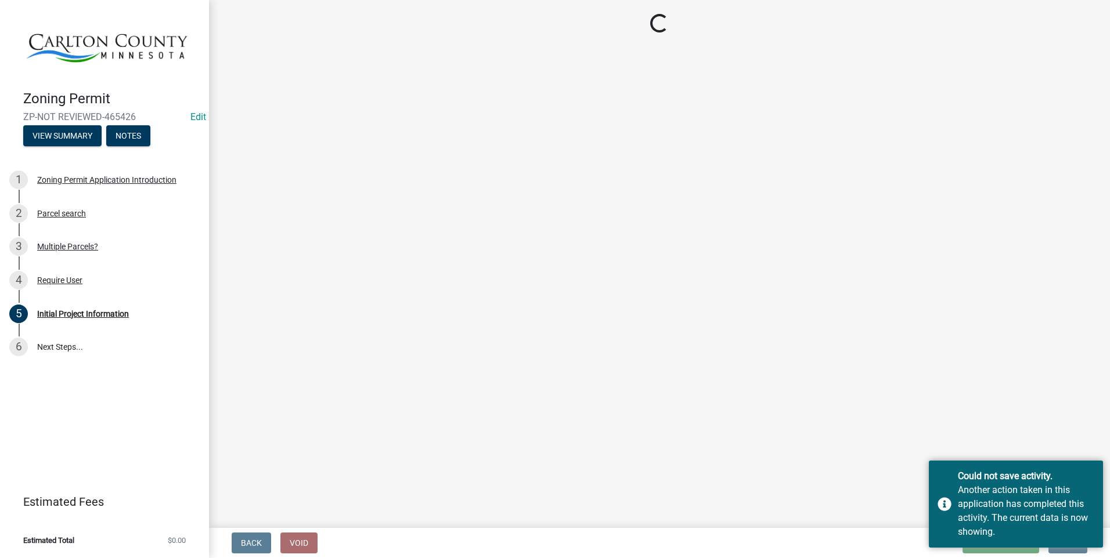
select select "33d21d3a-ebb3-419e-8315-ef7213d04586"
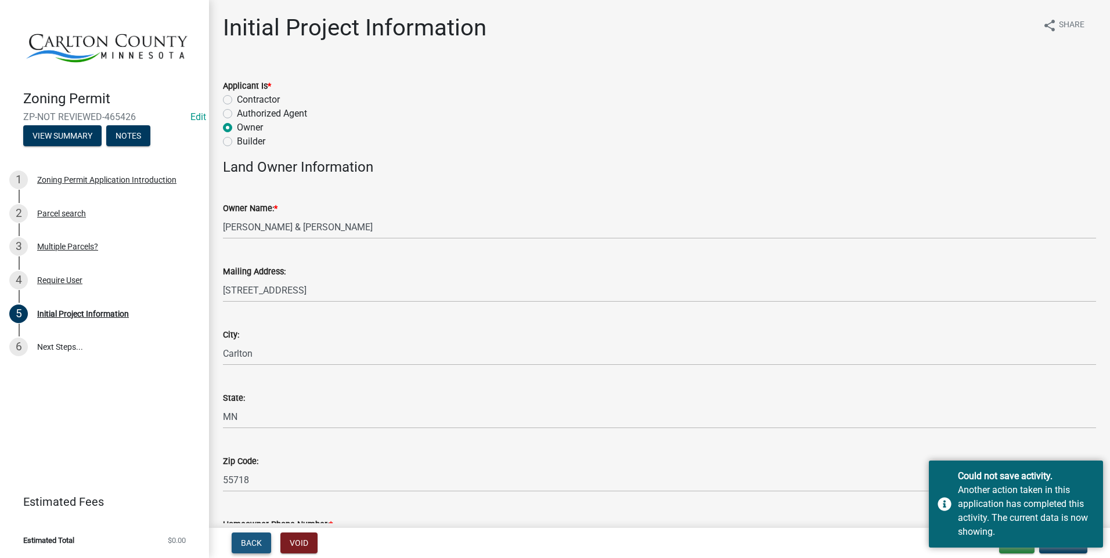
drag, startPoint x: 254, startPoint y: 541, endPoint x: 250, endPoint y: 532, distance: 9.6
click at [252, 536] on button "Back" at bounding box center [251, 543] width 39 height 21
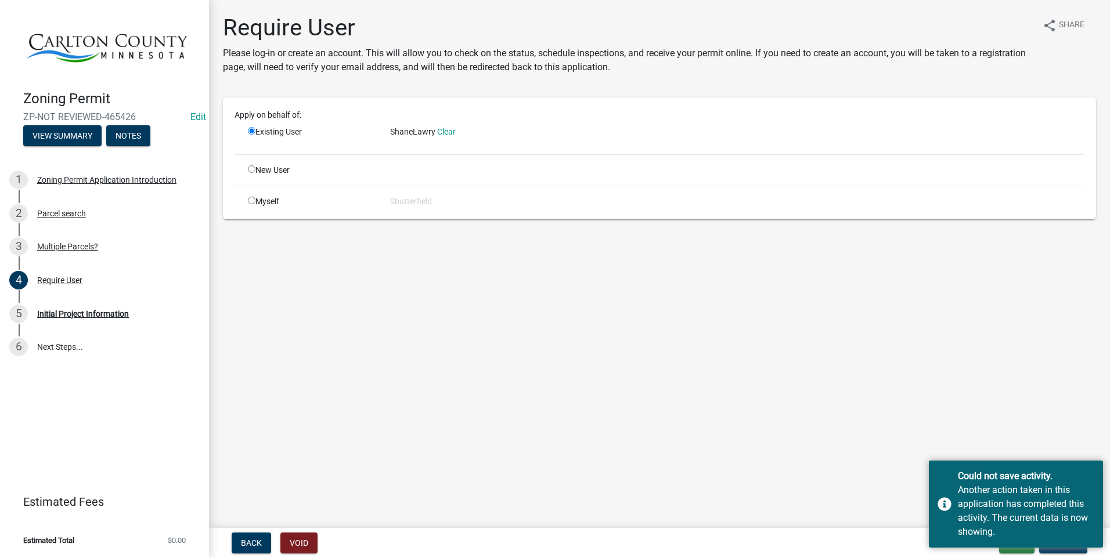
click at [972, 385] on main "Require User Please log-in or create an account. This will allow you to check o…" at bounding box center [659, 262] width 901 height 524
click at [240, 538] on button "Back" at bounding box center [251, 543] width 39 height 21
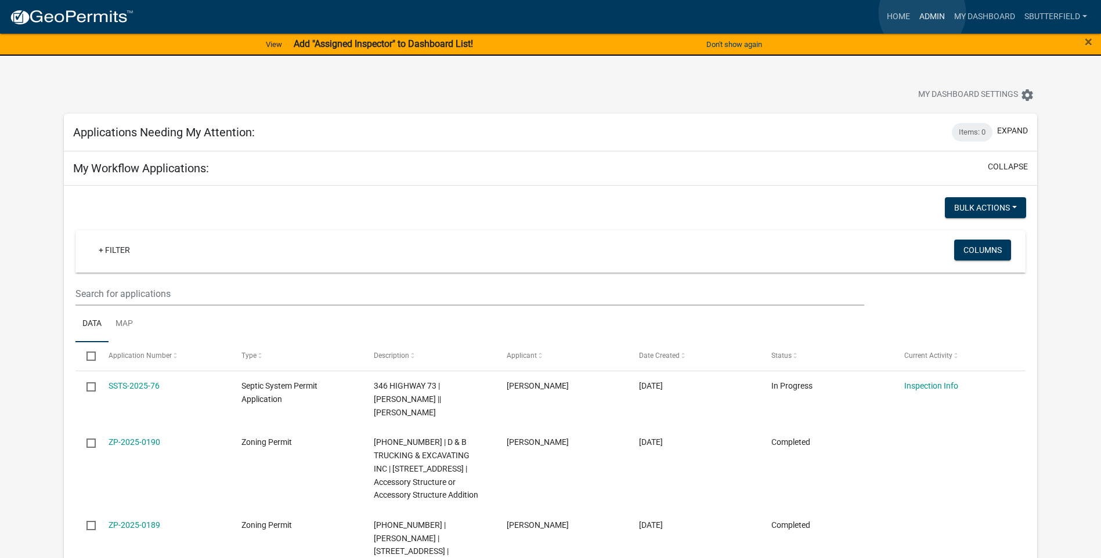
click at [924, 13] on link "Admin" at bounding box center [932, 17] width 35 height 22
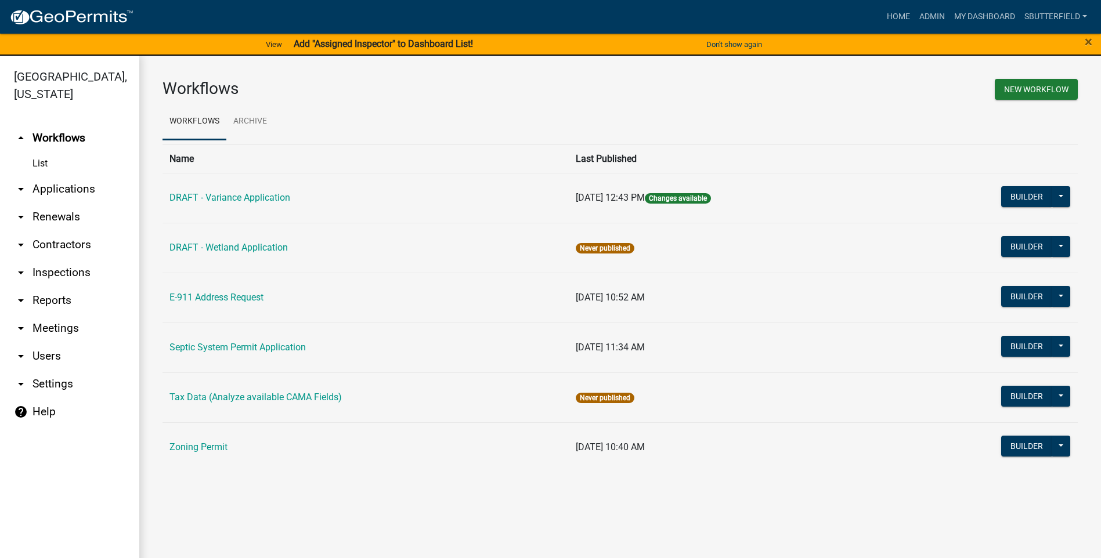
click at [24, 188] on icon "arrow_drop_down" at bounding box center [21, 189] width 14 height 14
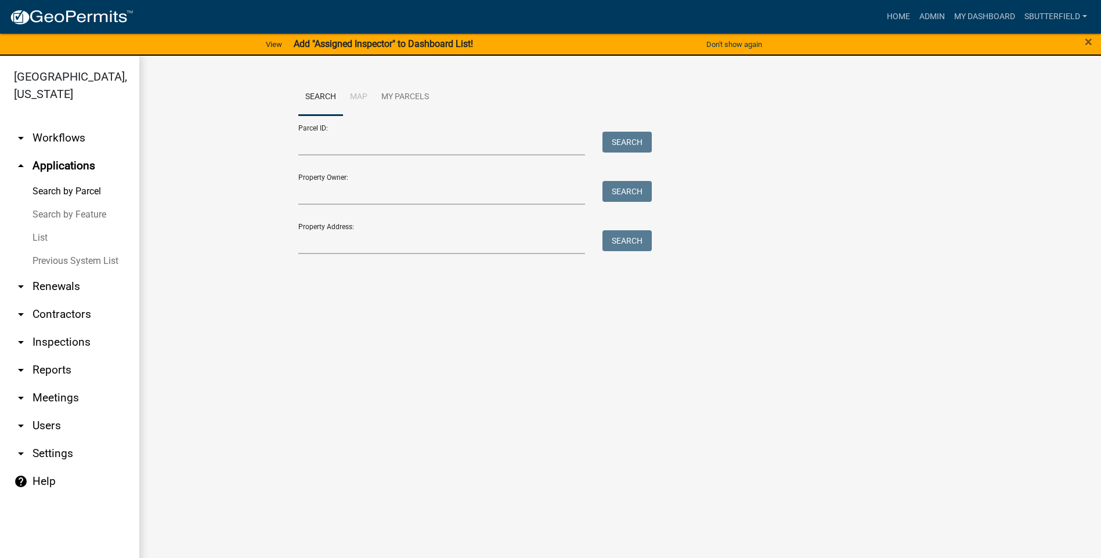
click at [57, 239] on link "List" at bounding box center [69, 237] width 139 height 23
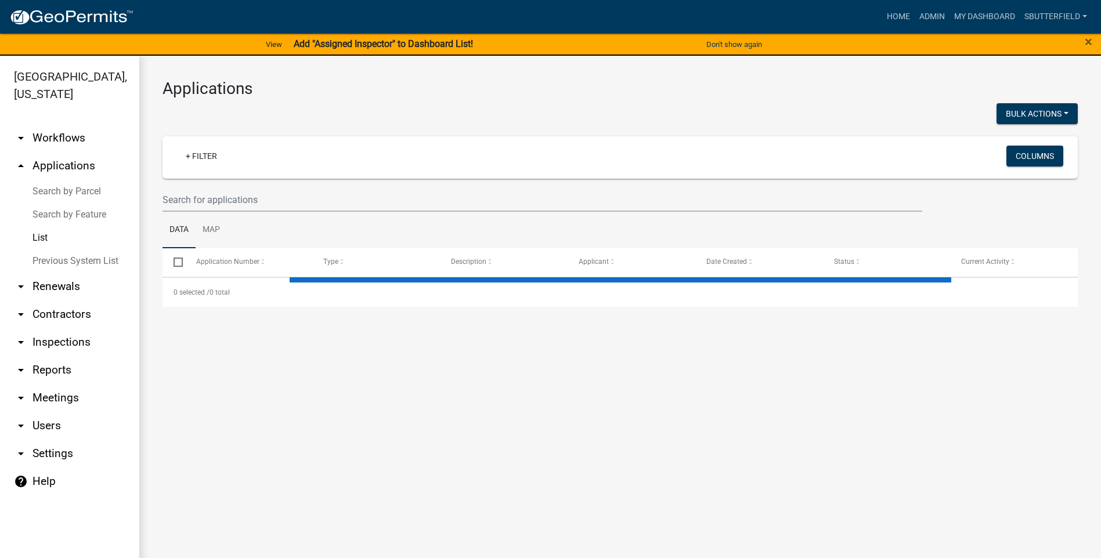
select select "1: 25"
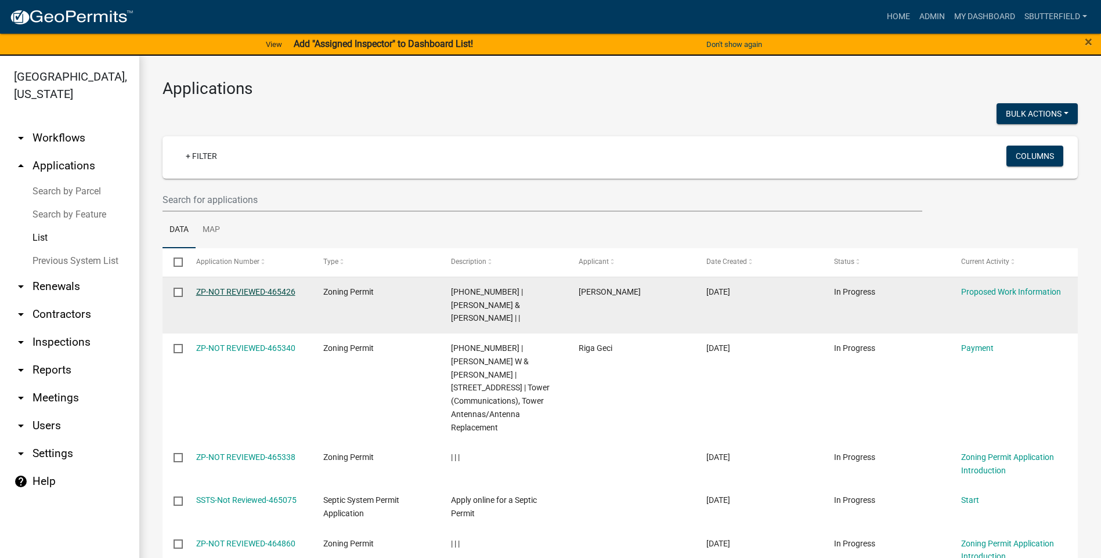
click at [265, 291] on link "ZP-NOT REVIEWED-465426" at bounding box center [245, 291] width 99 height 9
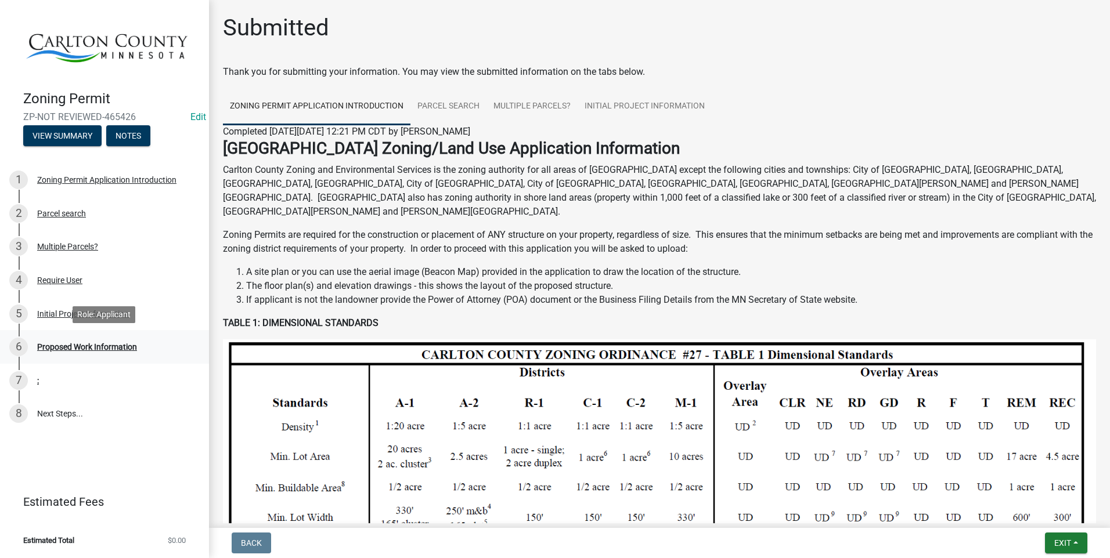
click at [96, 345] on div "Proposed Work Information" at bounding box center [87, 347] width 100 height 8
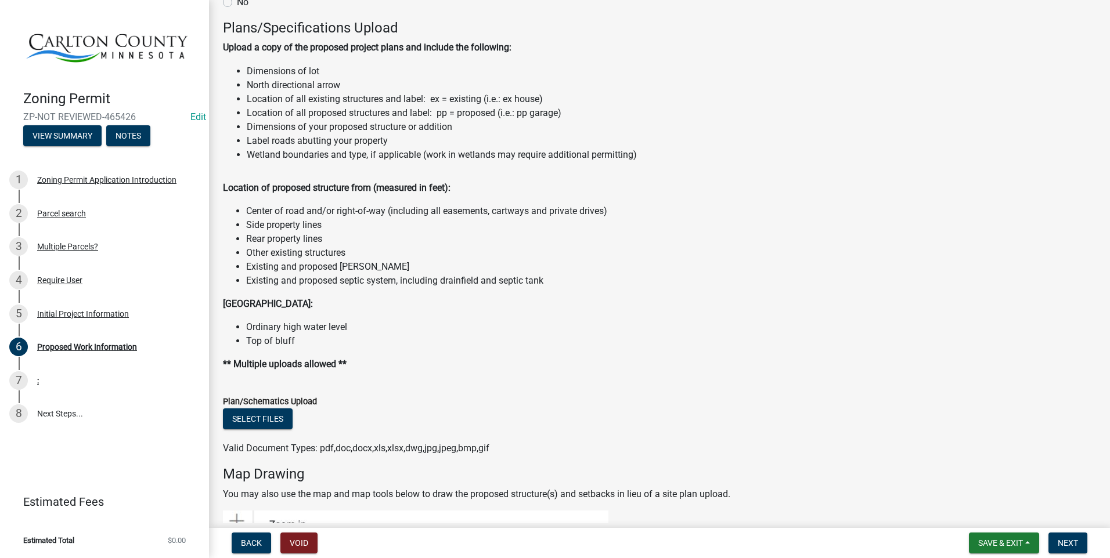
scroll to position [796, 0]
